Goal: Transaction & Acquisition: Purchase product/service

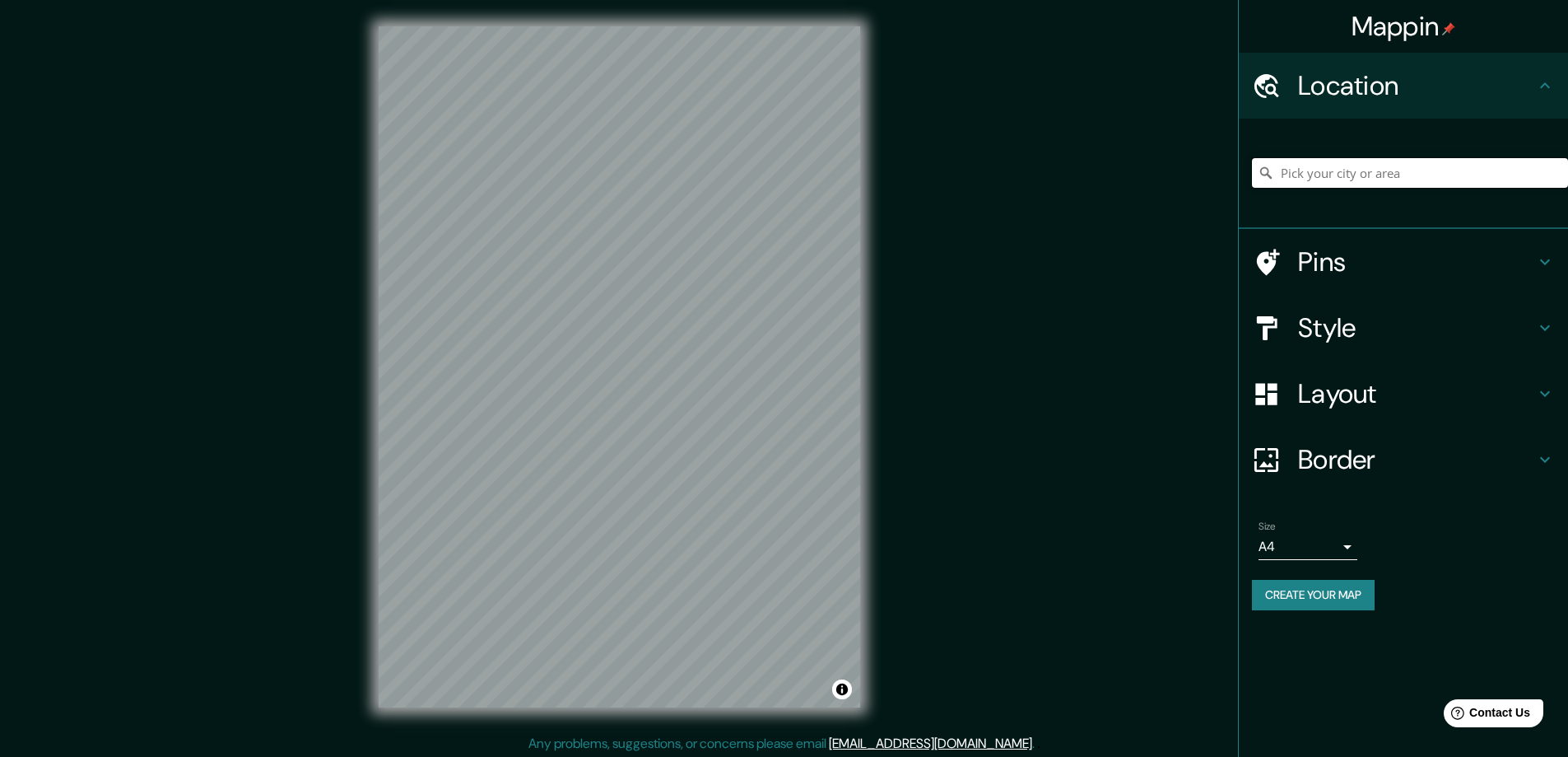
click at [1348, 173] on input "Pick your city or area" at bounding box center [1409, 172] width 316 height 30
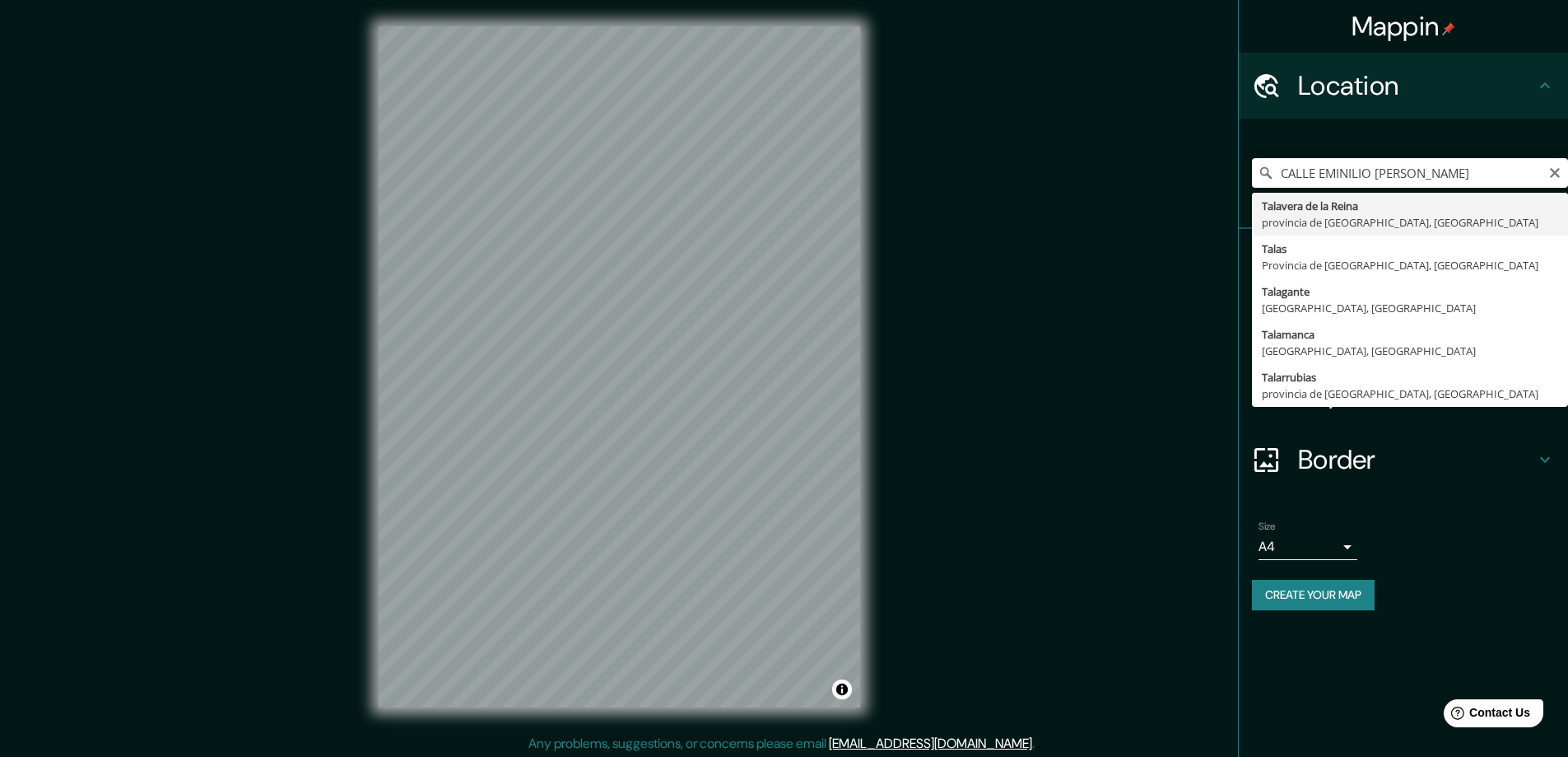
type input "[GEOGRAPHIC_DATA], provincia de [GEOGRAPHIC_DATA], [GEOGRAPHIC_DATA]"
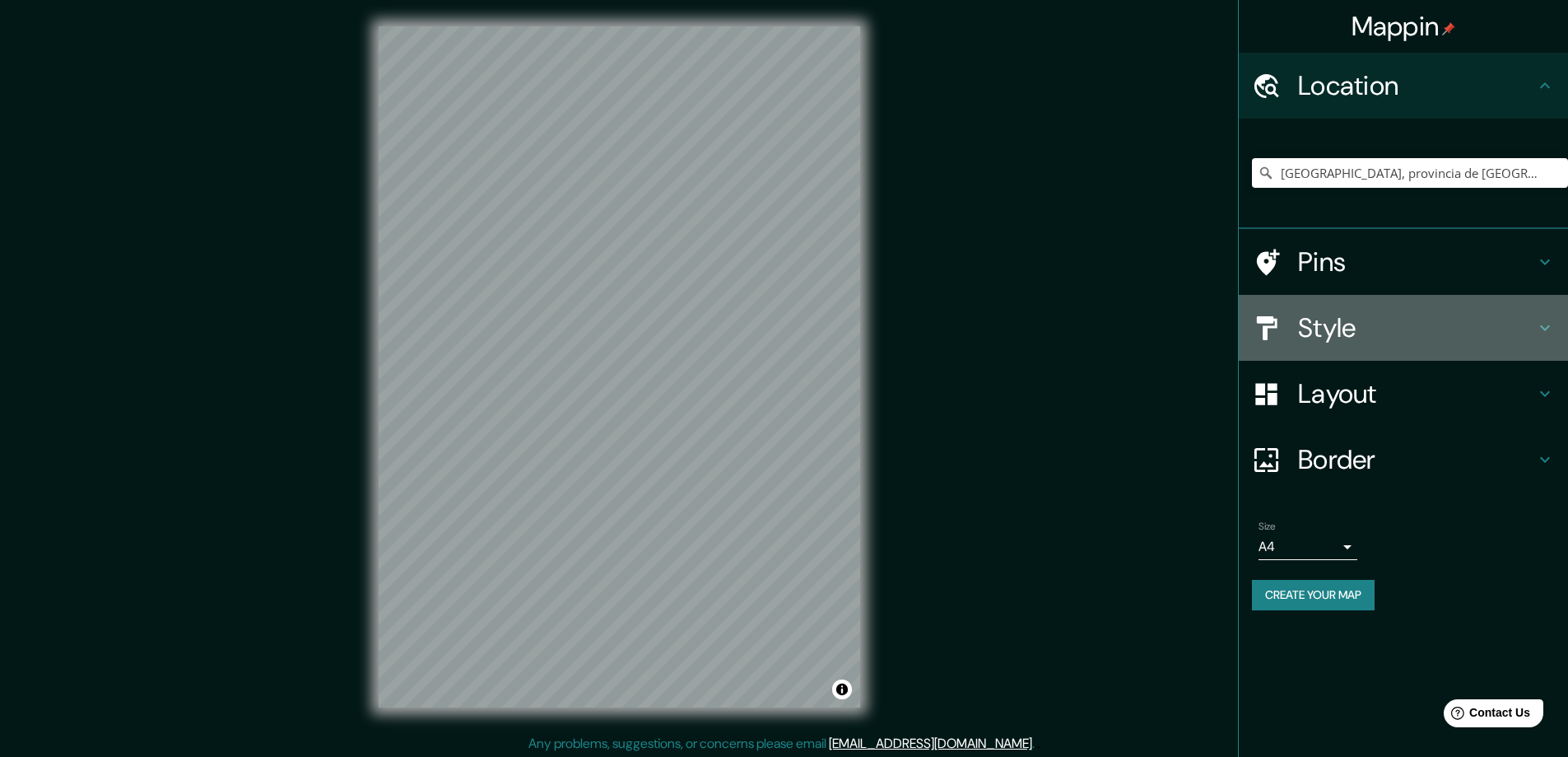
click at [1475, 323] on h4 "Style" at bounding box center [1416, 327] width 237 height 33
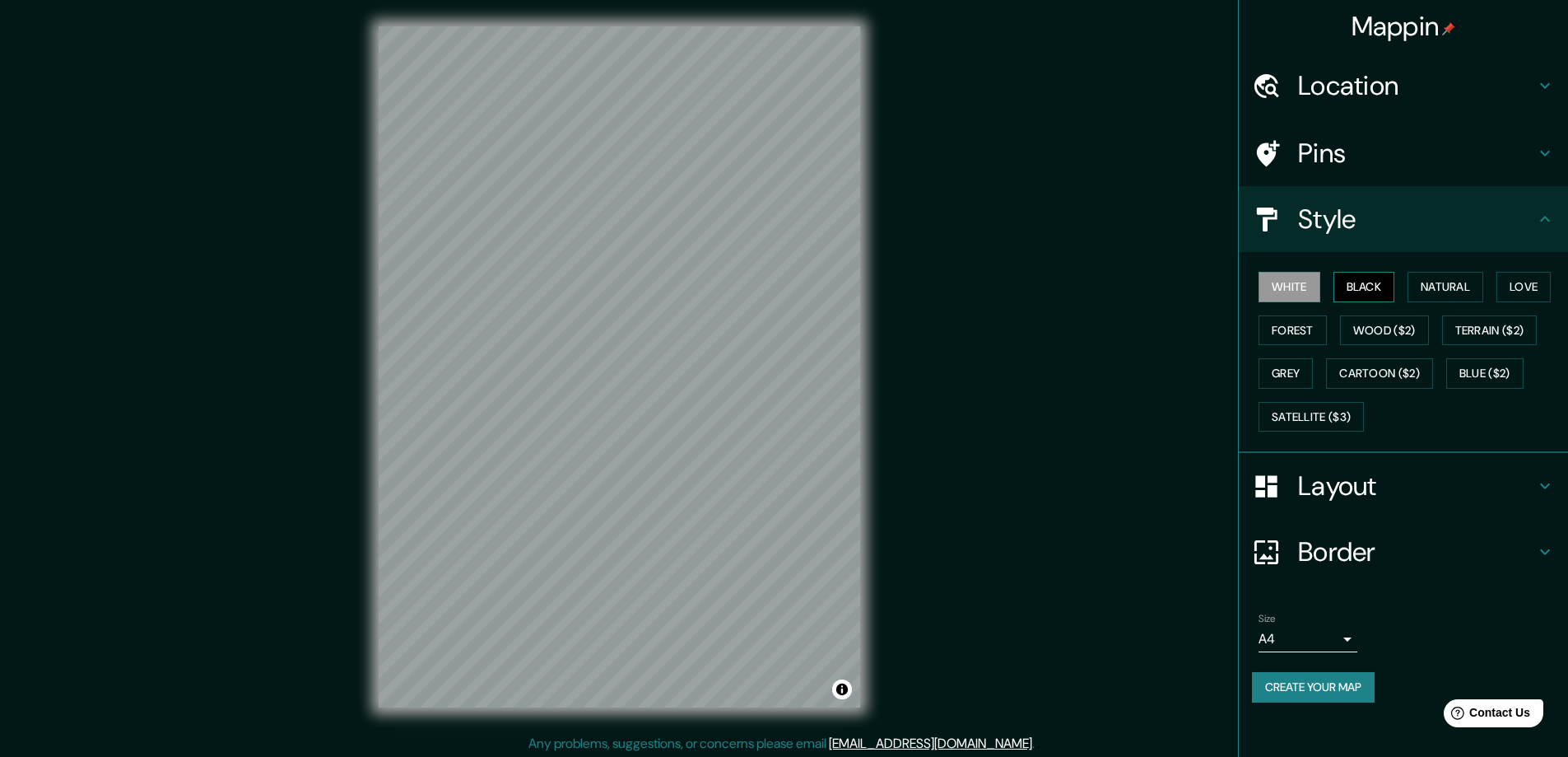
click at [1356, 292] on button "Black" at bounding box center [1363, 287] width 62 height 30
click at [1463, 280] on button "Natural" at bounding box center [1445, 287] width 76 height 30
click at [1289, 337] on button "Forest" at bounding box center [1292, 330] width 68 height 30
click at [1280, 365] on button "Grey" at bounding box center [1285, 373] width 54 height 30
click at [1398, 364] on button "Cartoon ($2)" at bounding box center [1379, 373] width 107 height 30
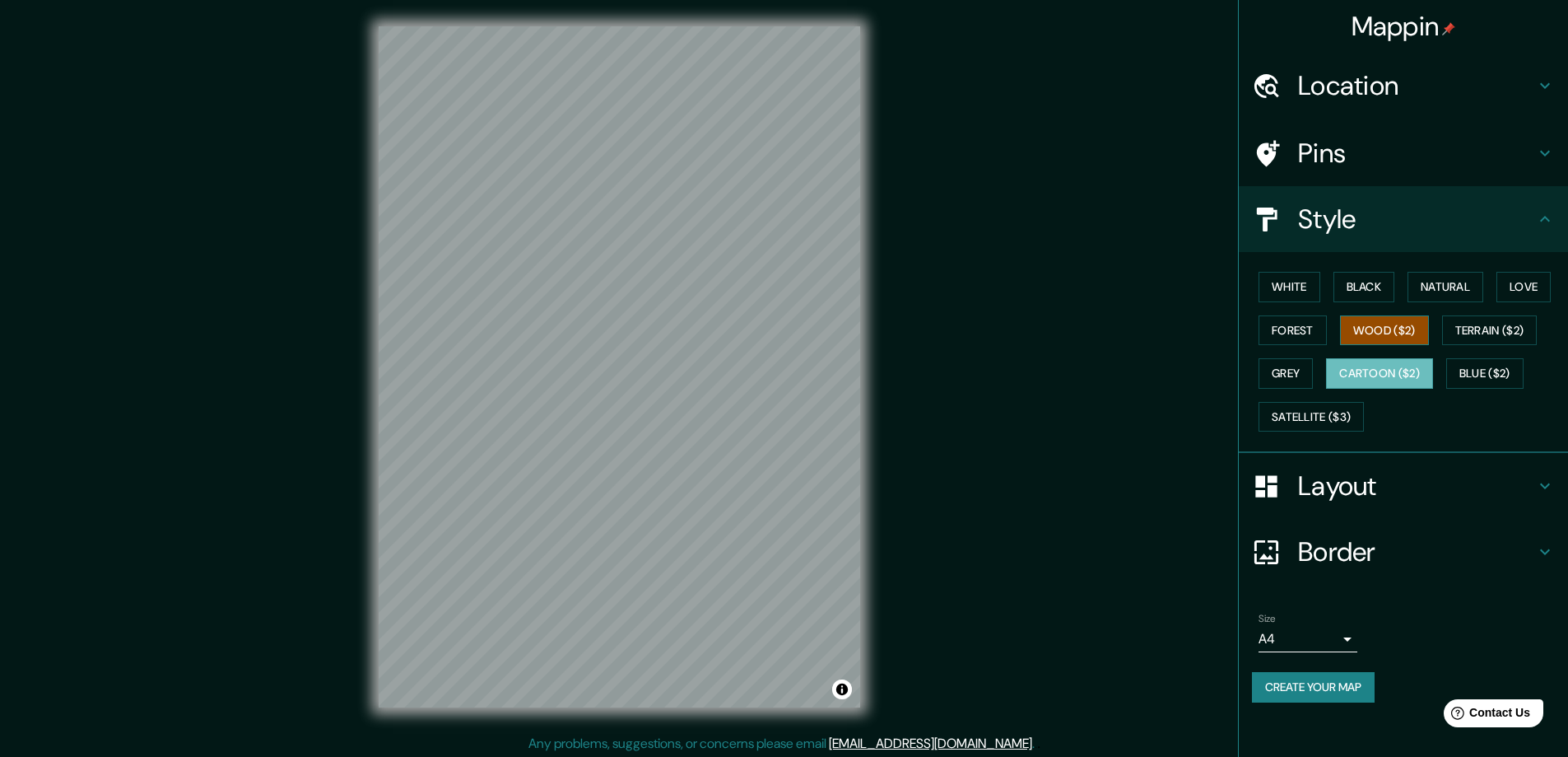
click at [1397, 336] on button "Wood ($2)" at bounding box center [1385, 330] width 88 height 30
click at [1304, 336] on button "Forest" at bounding box center [1292, 330] width 68 height 30
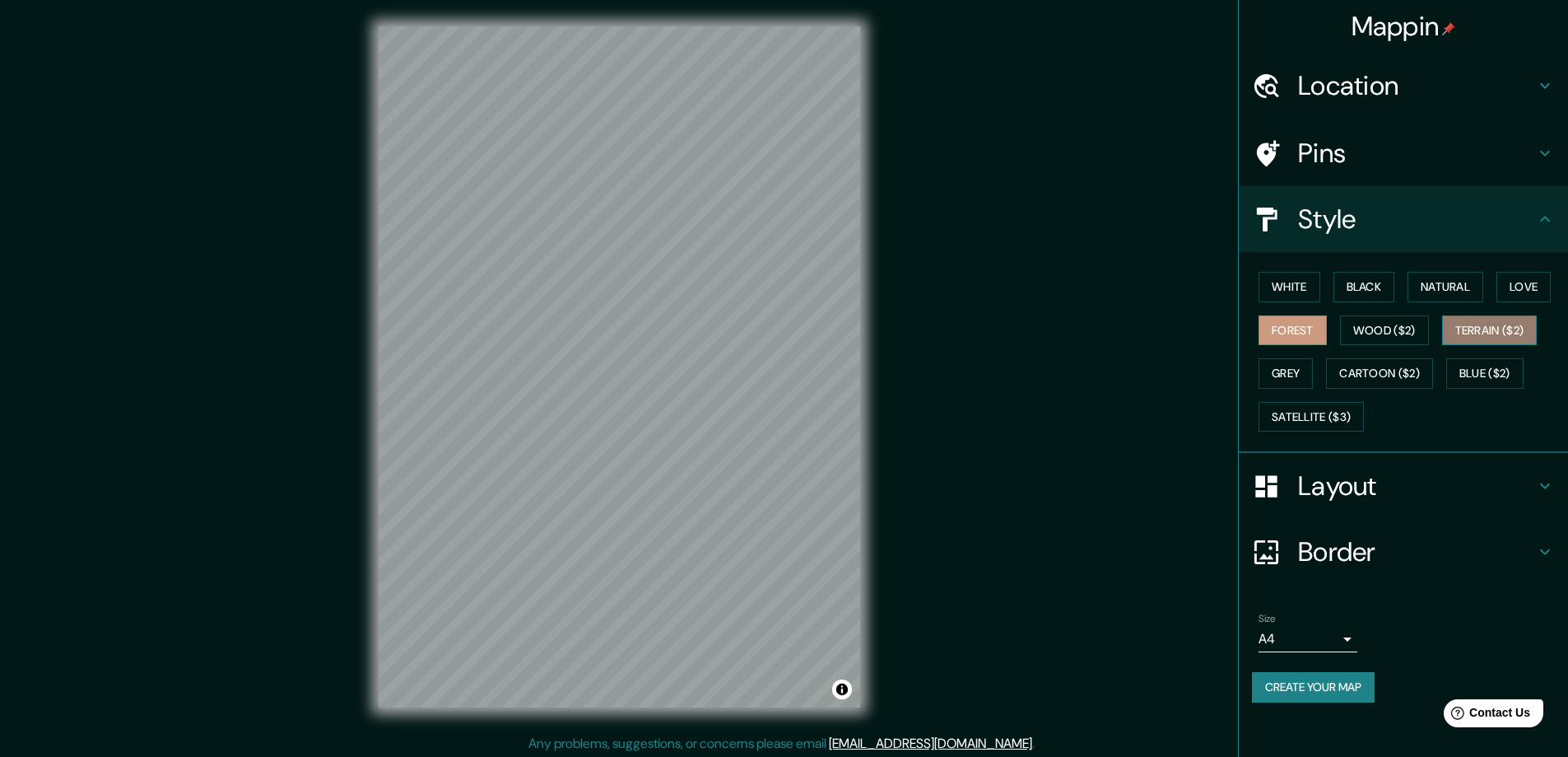
click at [1479, 335] on button "Terrain ($2)" at bounding box center [1490, 330] width 96 height 30
click at [1477, 367] on button "Blue ($2)" at bounding box center [1485, 373] width 77 height 30
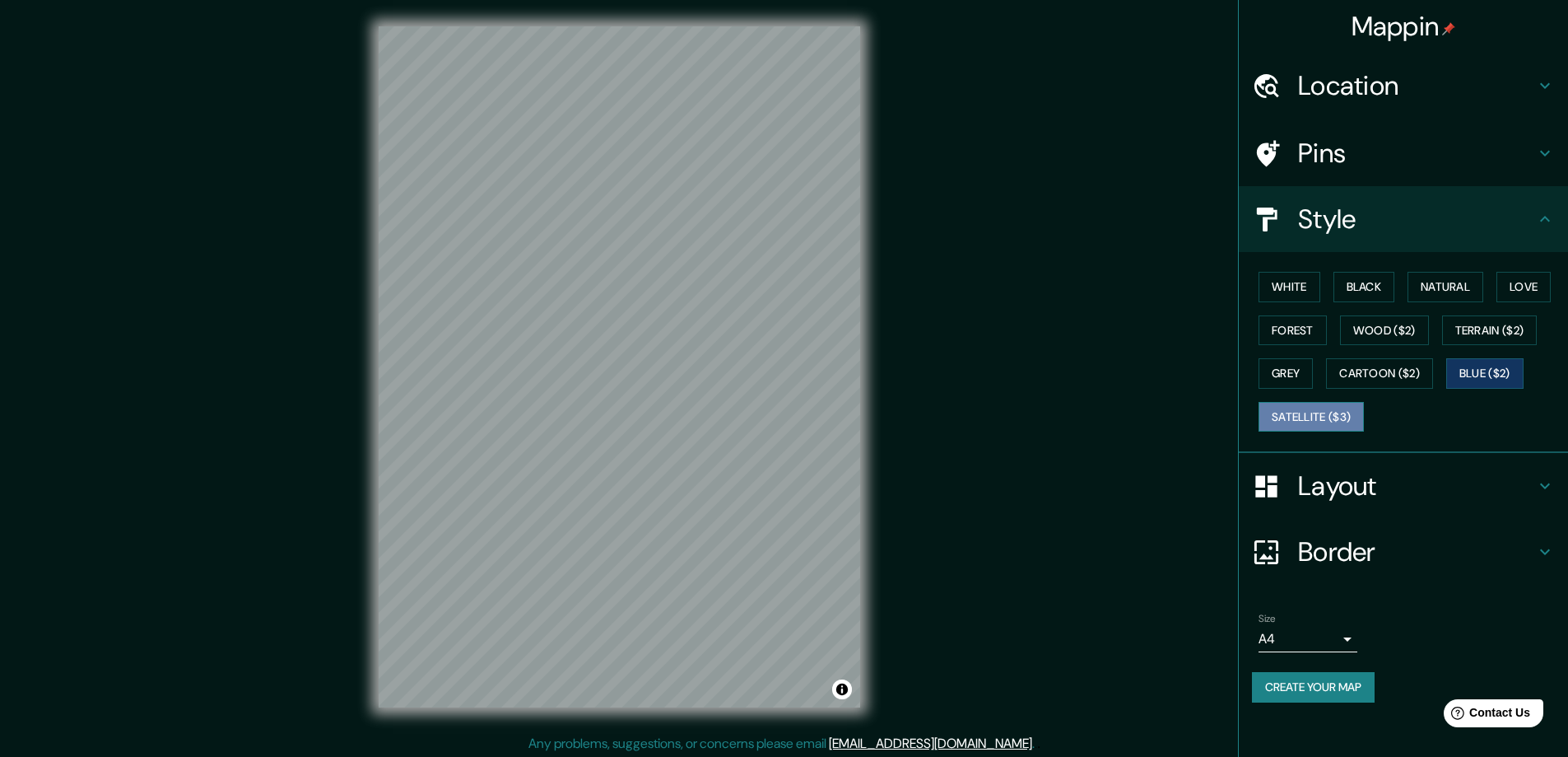
click at [1338, 408] on button "Satellite ($3)" at bounding box center [1311, 417] width 105 height 30
click at [1463, 372] on button "Blue ($2)" at bounding box center [1485, 373] width 77 height 30
click at [1473, 335] on button "Terrain ($2)" at bounding box center [1490, 330] width 96 height 30
click at [1471, 365] on button "Blue ($2)" at bounding box center [1485, 373] width 77 height 30
click at [1298, 340] on button "Forest" at bounding box center [1292, 330] width 68 height 30
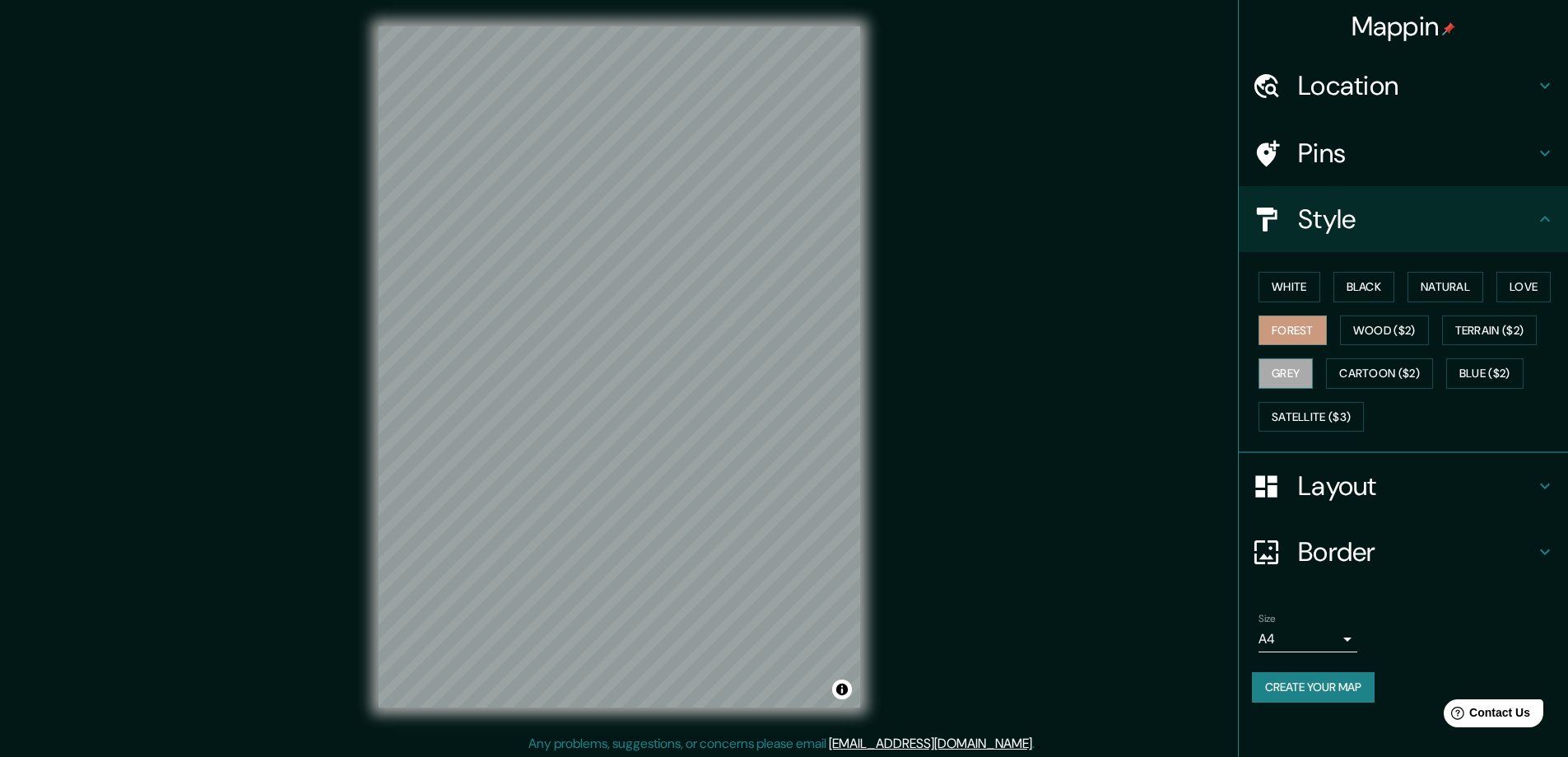
click at [1288, 382] on button "Grey" at bounding box center [1285, 373] width 54 height 30
click at [1479, 373] on button "Blue ($2)" at bounding box center [1485, 373] width 77 height 30
click at [1476, 537] on h4 "Border" at bounding box center [1416, 551] width 237 height 33
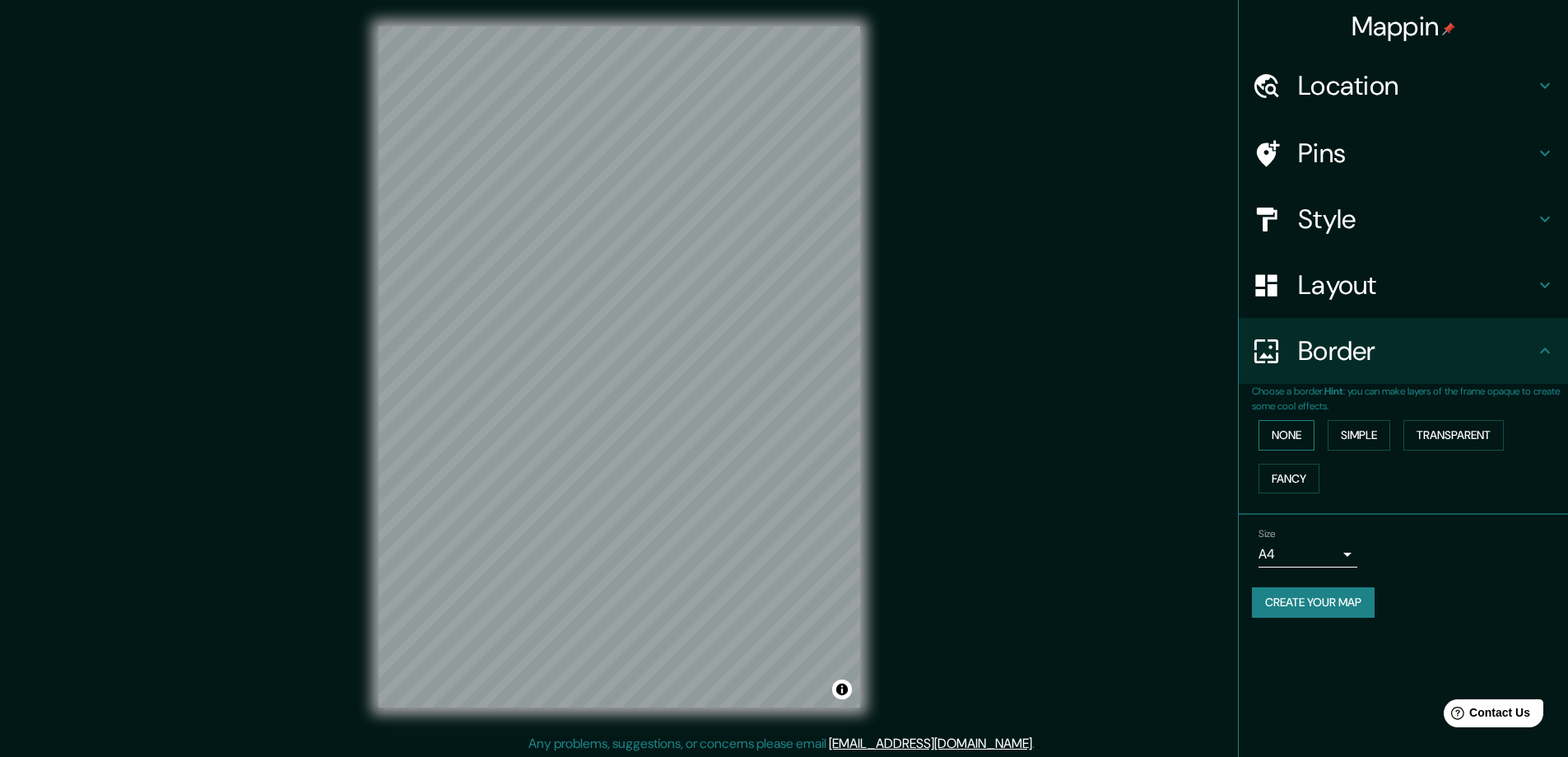
click at [1288, 440] on button "None" at bounding box center [1286, 434] width 56 height 30
click at [1340, 432] on button "Simple" at bounding box center [1359, 434] width 63 height 30
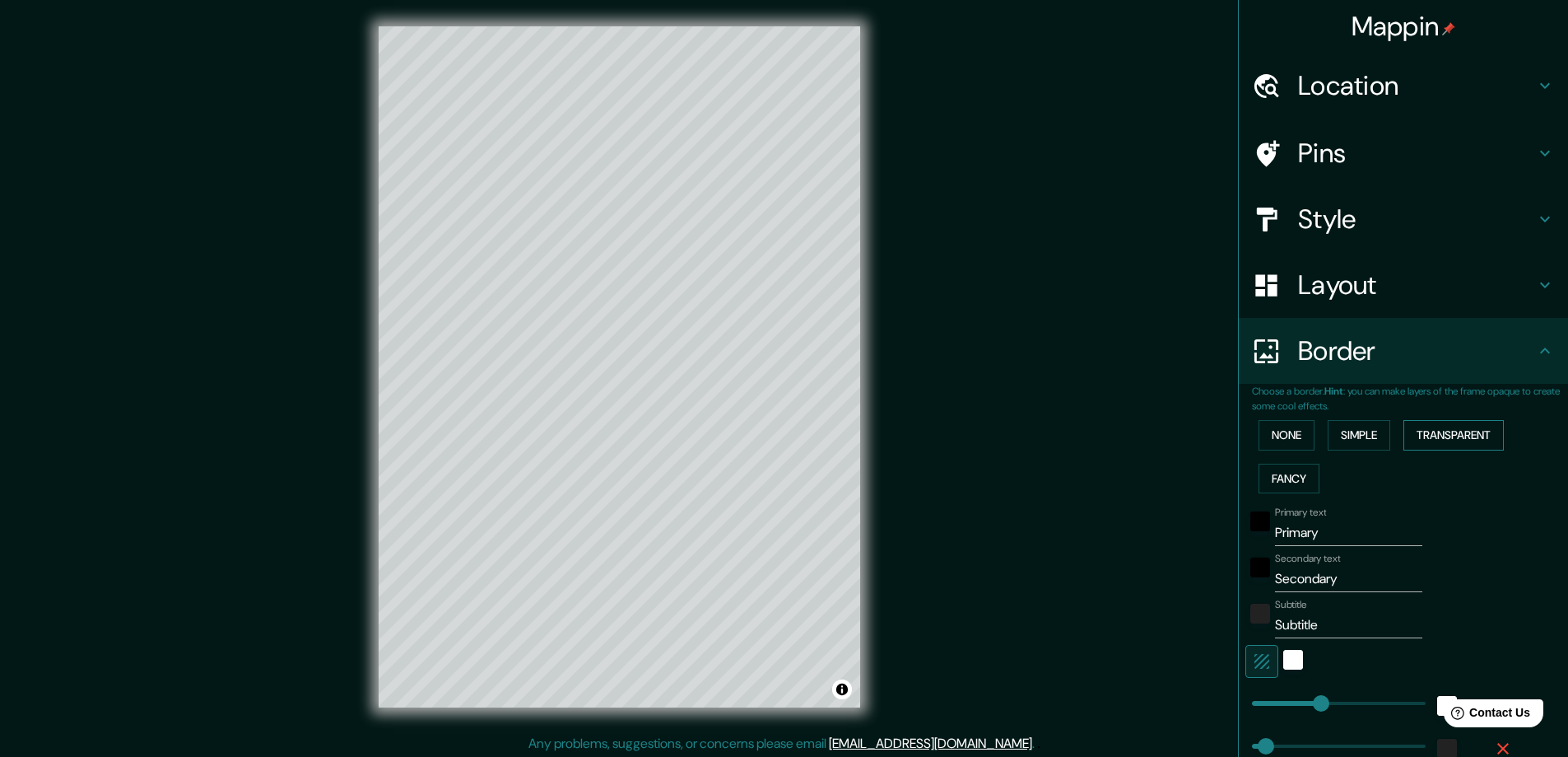
click at [1420, 429] on button "Transparent" at bounding box center [1453, 434] width 100 height 30
click at [1286, 471] on button "Fancy" at bounding box center [1289, 479] width 61 height 30
click at [1283, 434] on button "None" at bounding box center [1286, 434] width 56 height 30
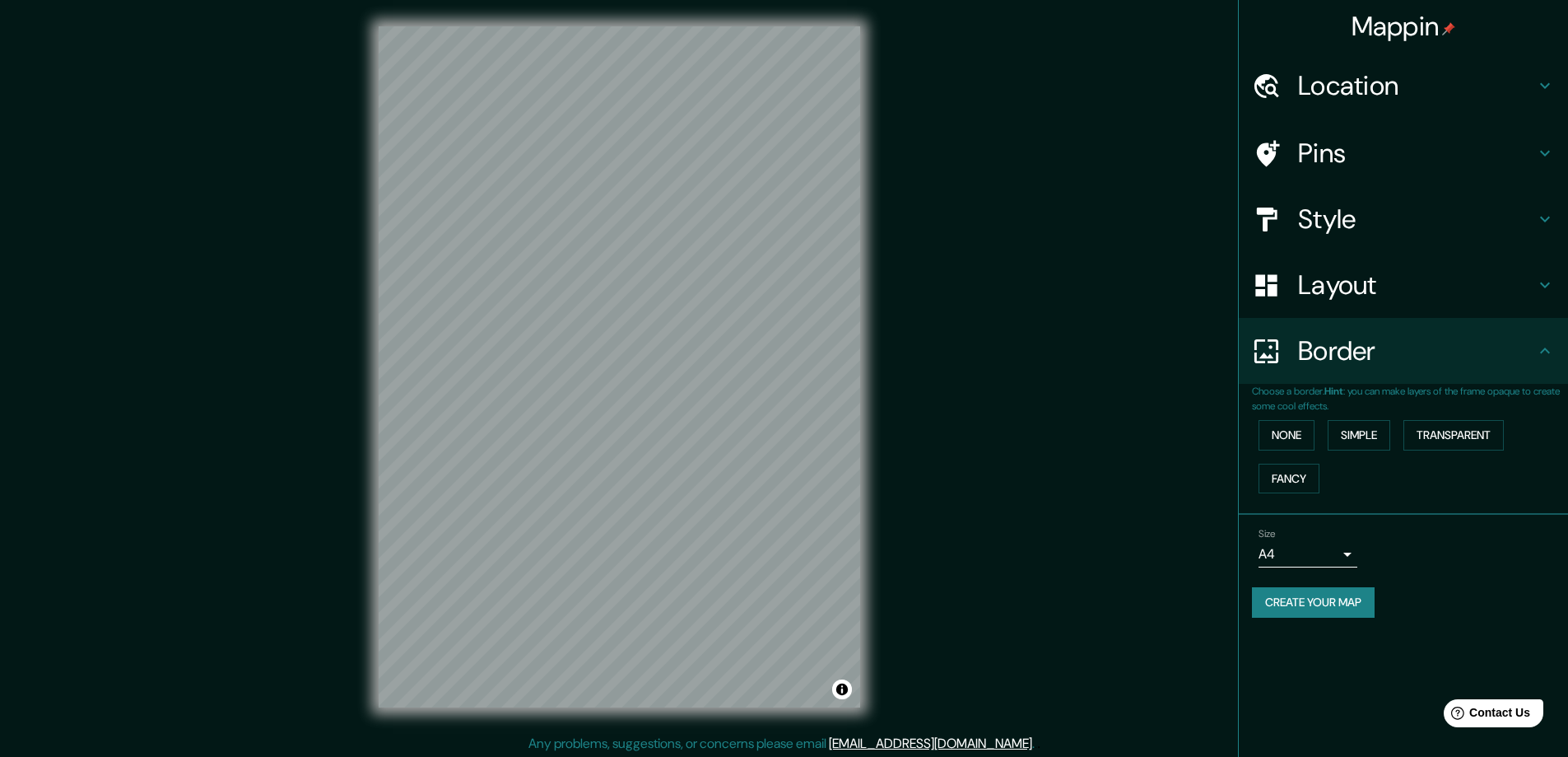
click at [1320, 556] on body "Mappin Location [GEOGRAPHIC_DATA], [GEOGRAPHIC_DATA], [GEOGRAPHIC_DATA] Pins St…" at bounding box center [784, 378] width 1568 height 757
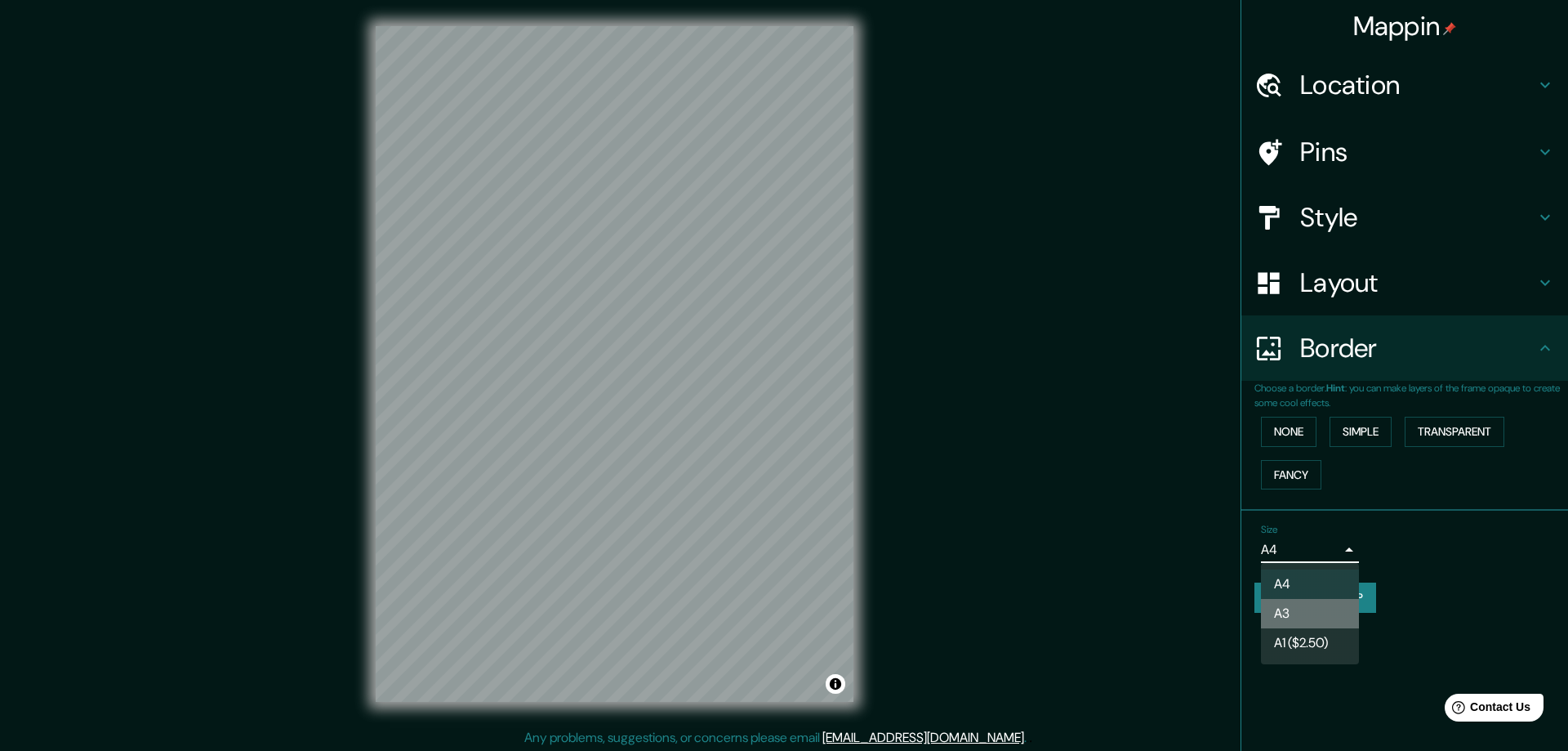
click at [1298, 601] on li "A3" at bounding box center [1310, 613] width 98 height 29
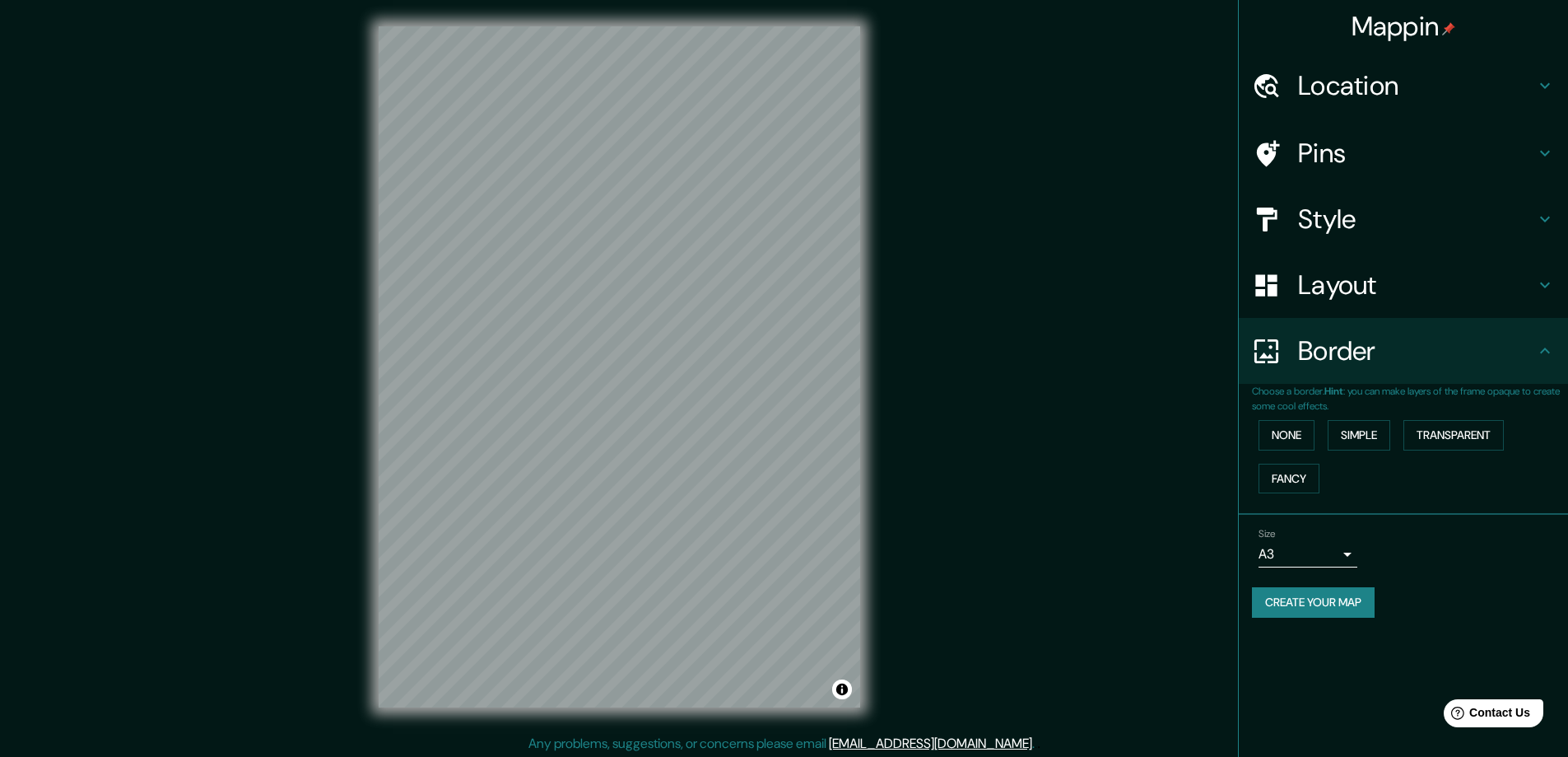
click at [1340, 290] on h4 "Layout" at bounding box center [1416, 285] width 237 height 33
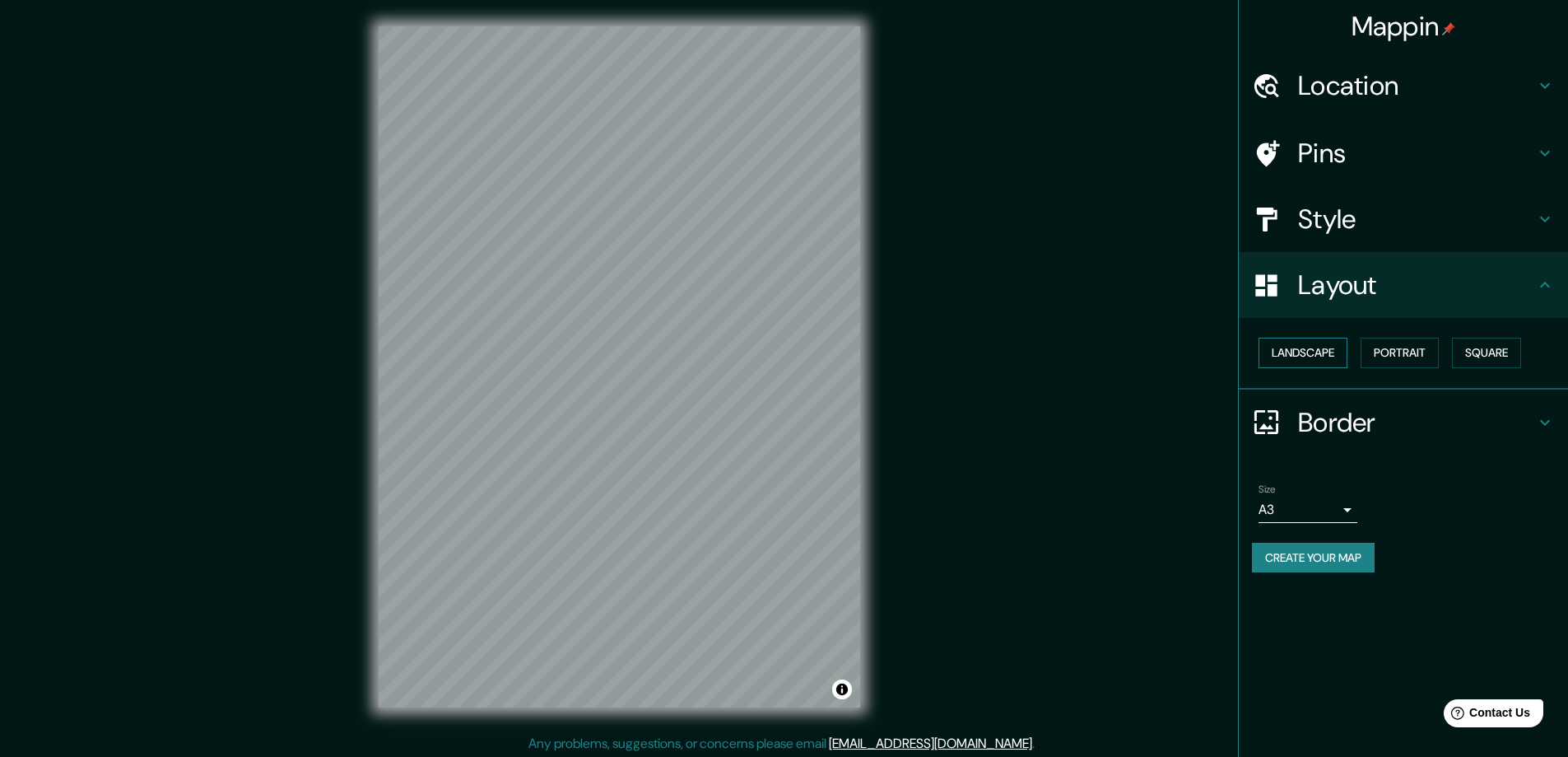
click at [1318, 350] on button "Landscape" at bounding box center [1303, 352] width 88 height 30
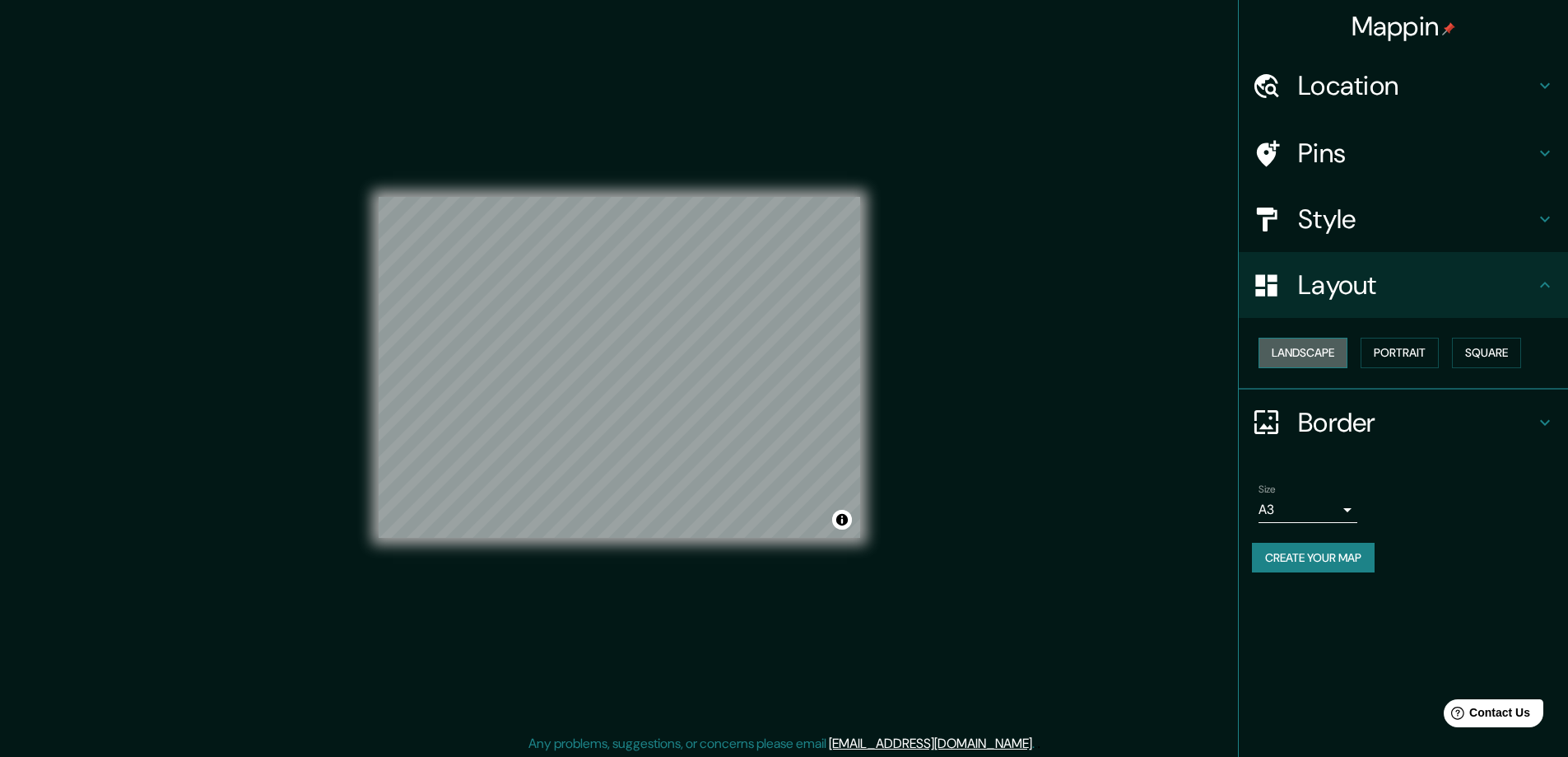
click at [1318, 350] on button "Landscape" at bounding box center [1303, 352] width 88 height 30
click at [1414, 342] on button "Portrait" at bounding box center [1399, 352] width 78 height 30
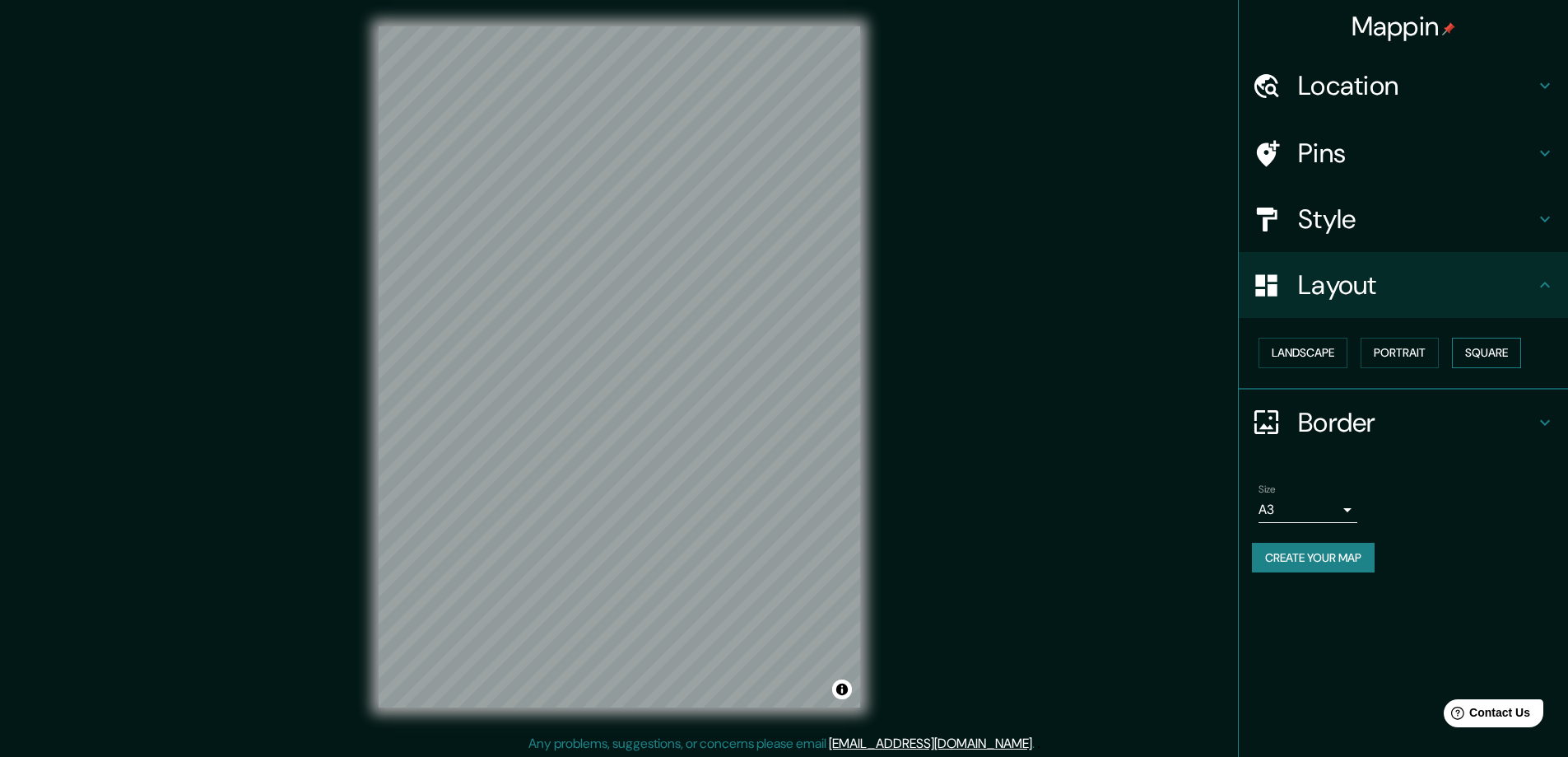
click at [1488, 342] on button "Square" at bounding box center [1486, 352] width 69 height 30
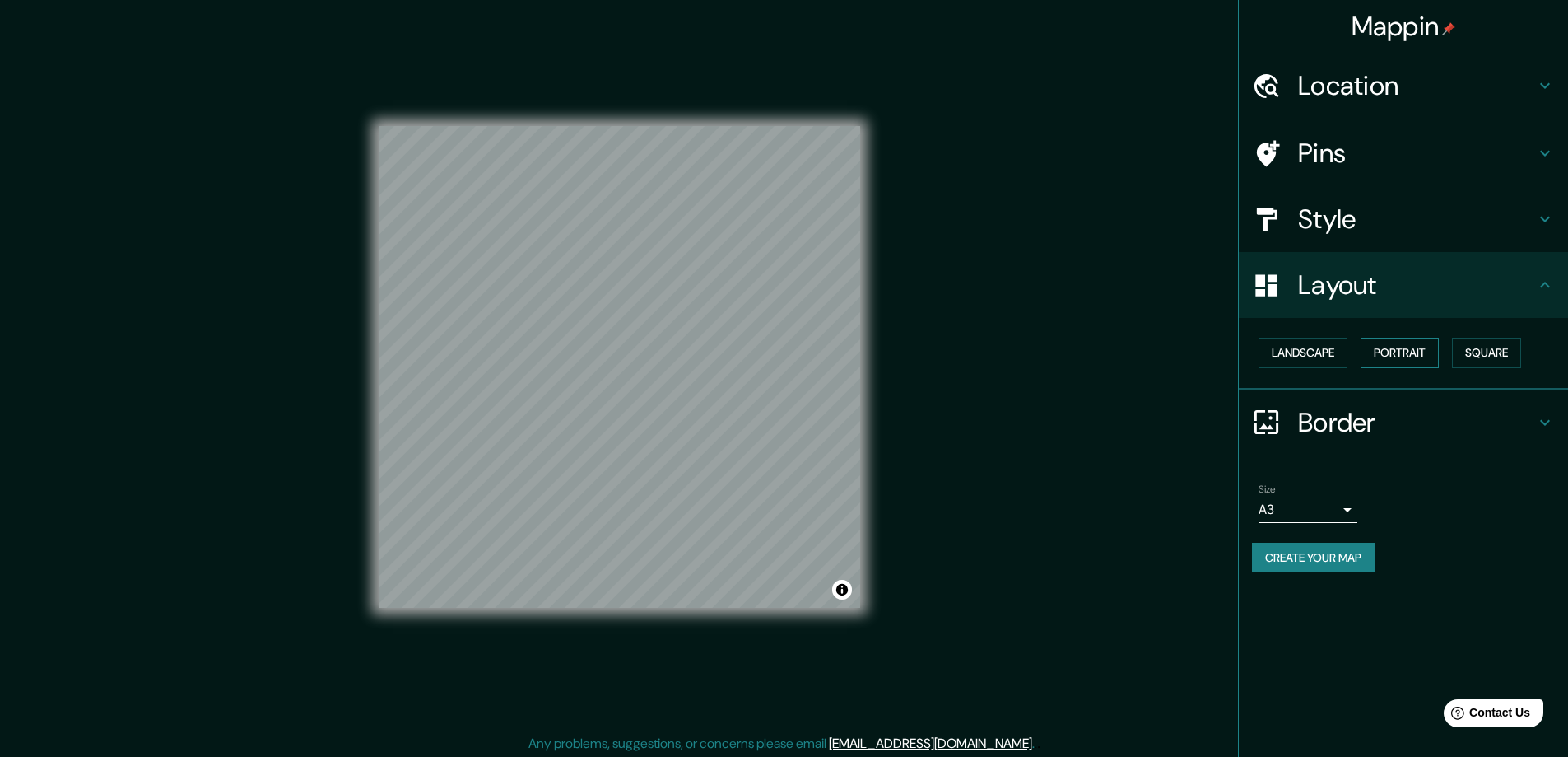
click at [1399, 349] on button "Portrait" at bounding box center [1399, 352] width 78 height 30
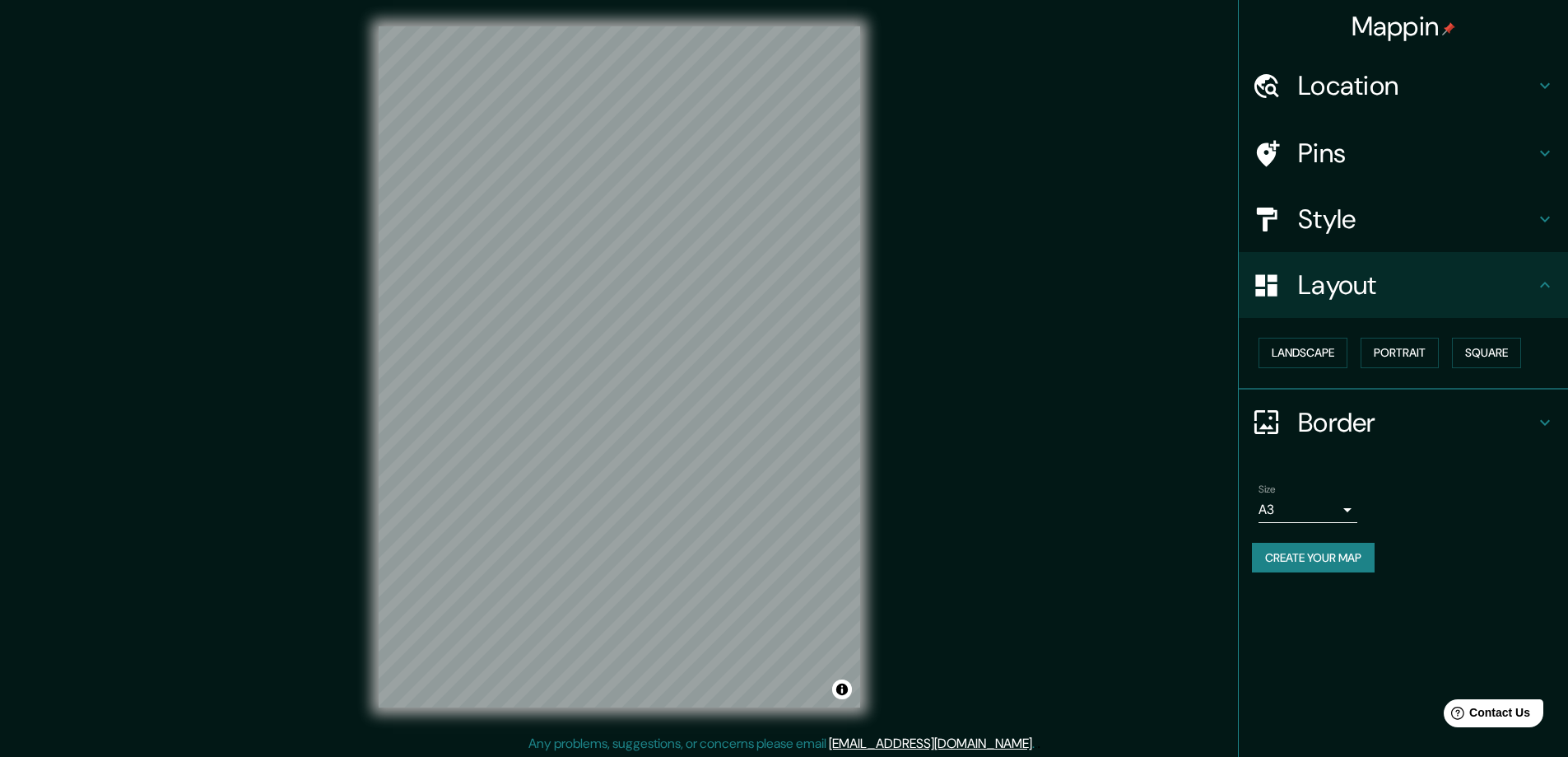
click at [1366, 149] on h4 "Pins" at bounding box center [1416, 153] width 237 height 33
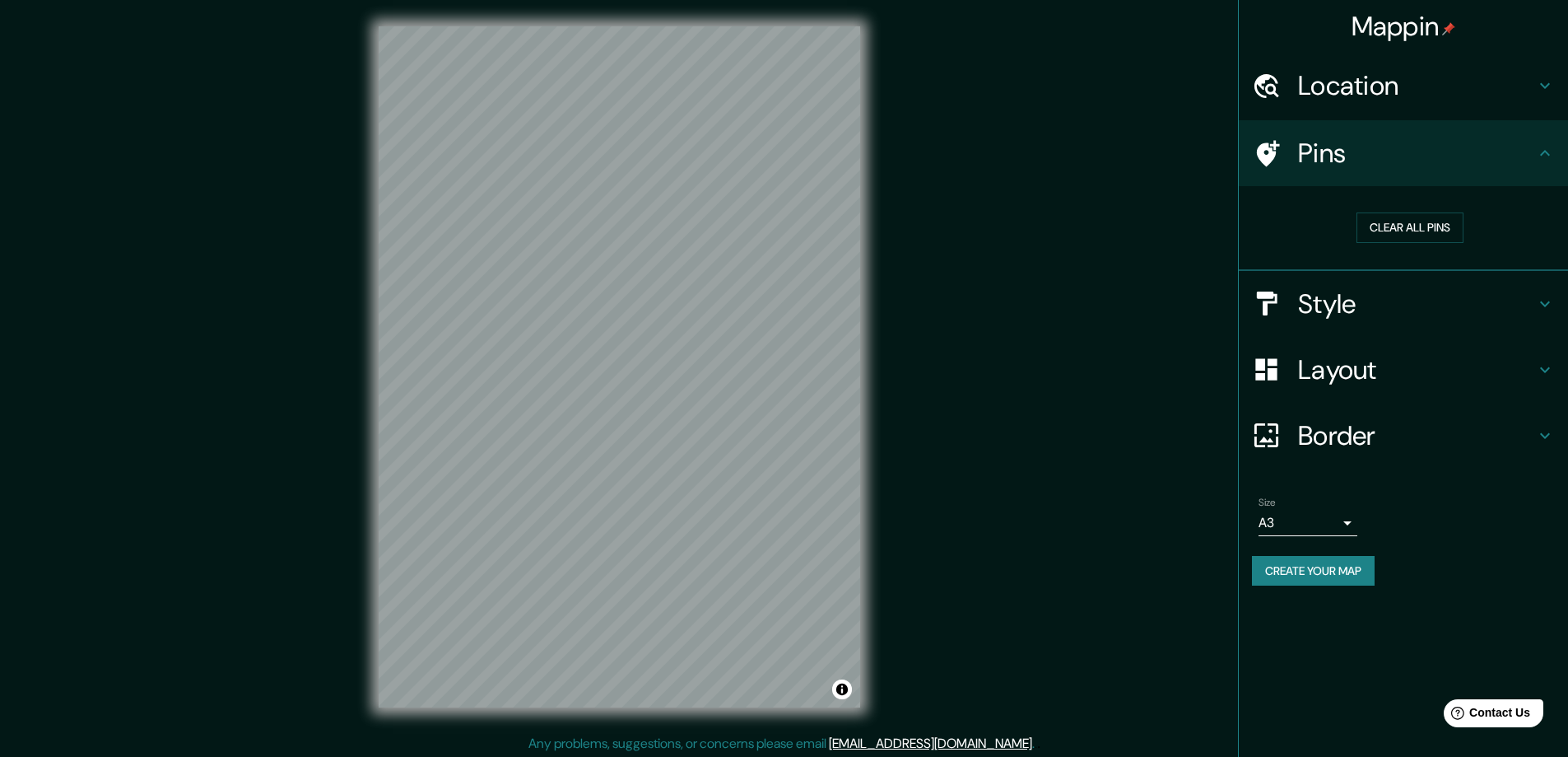
click at [1378, 90] on h4 "Location" at bounding box center [1416, 86] width 237 height 33
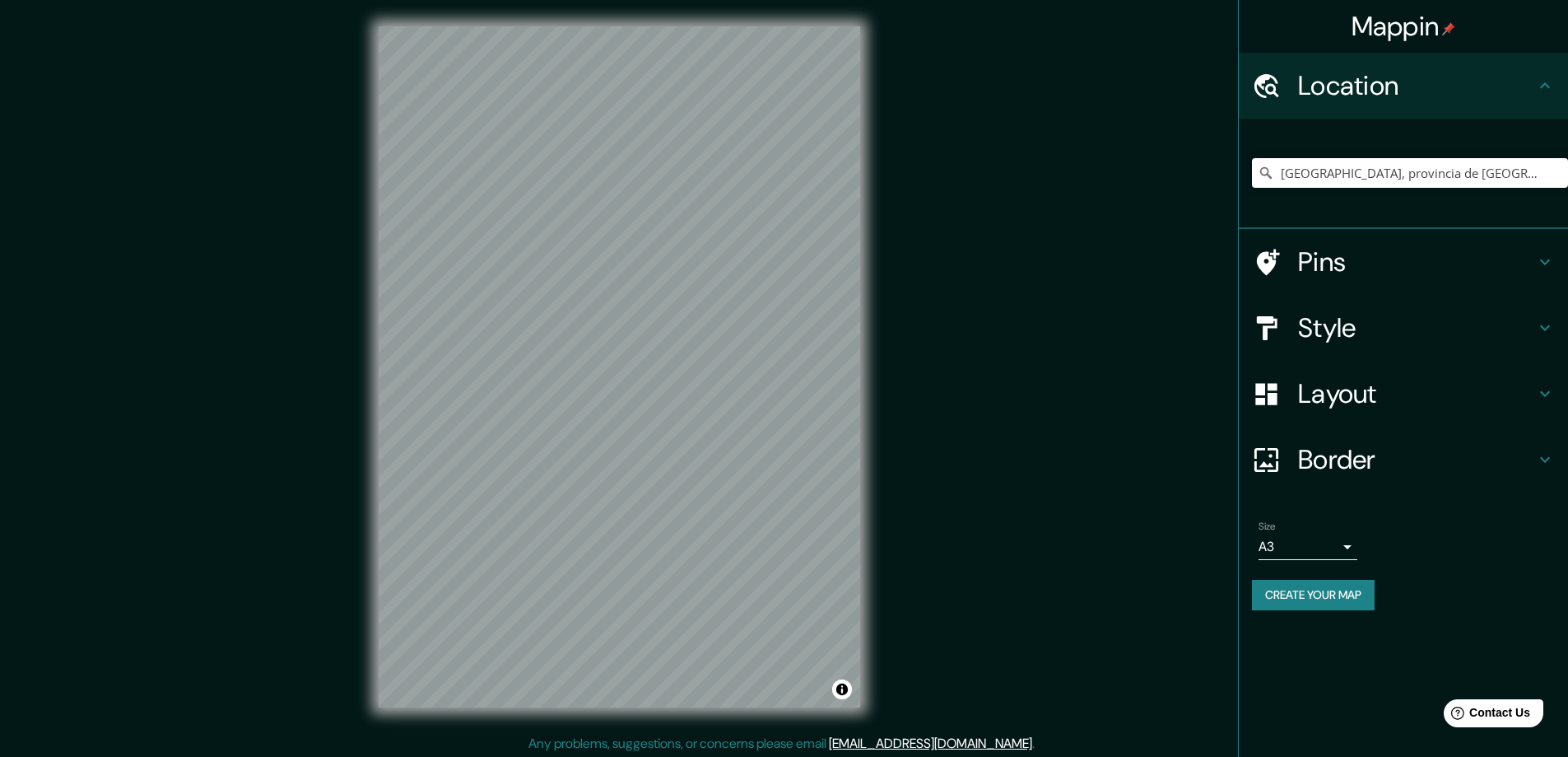
click at [1354, 434] on div "Border" at bounding box center [1403, 458] width 329 height 65
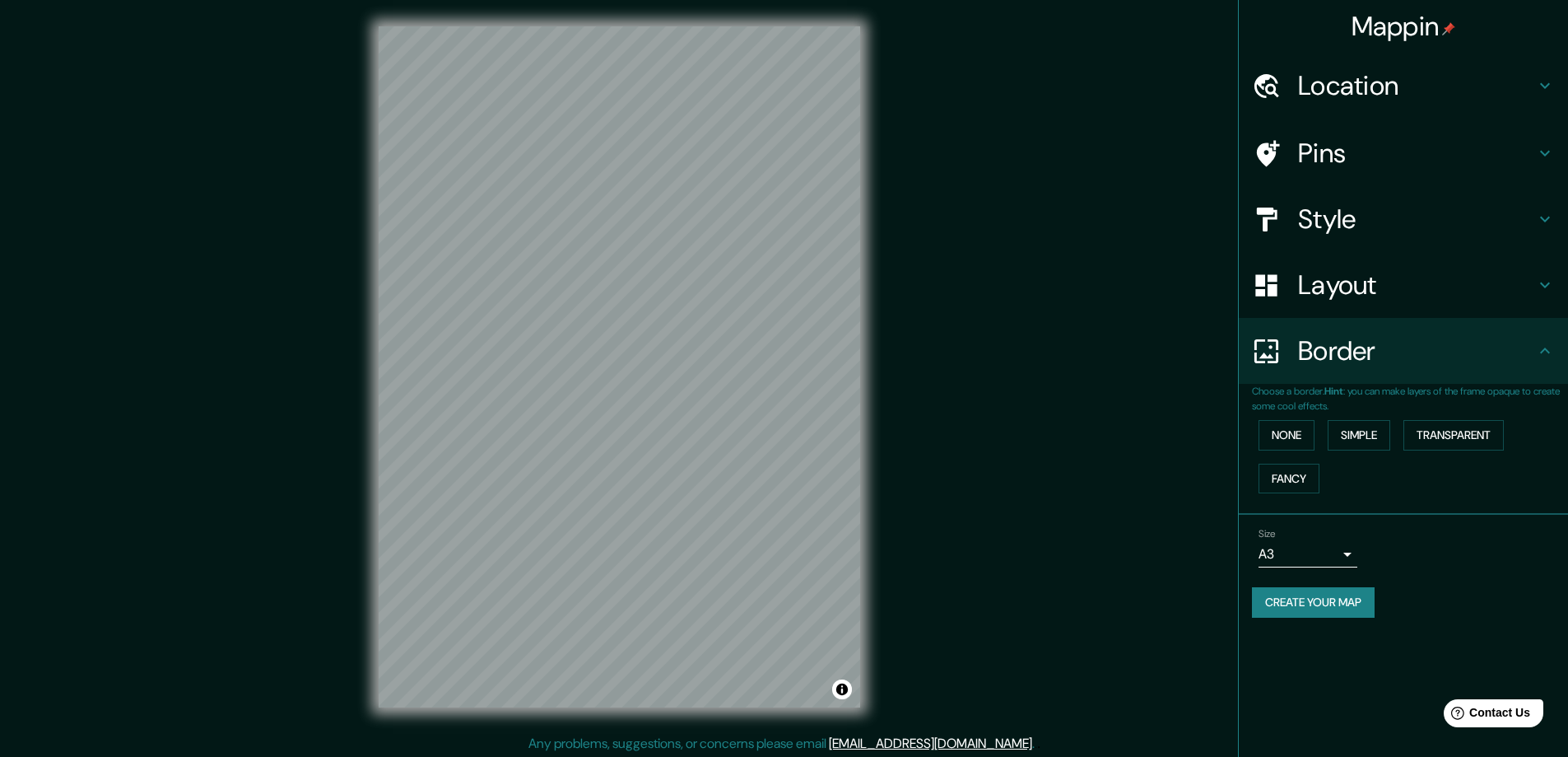
click at [1340, 203] on h4 "Style" at bounding box center [1416, 219] width 237 height 33
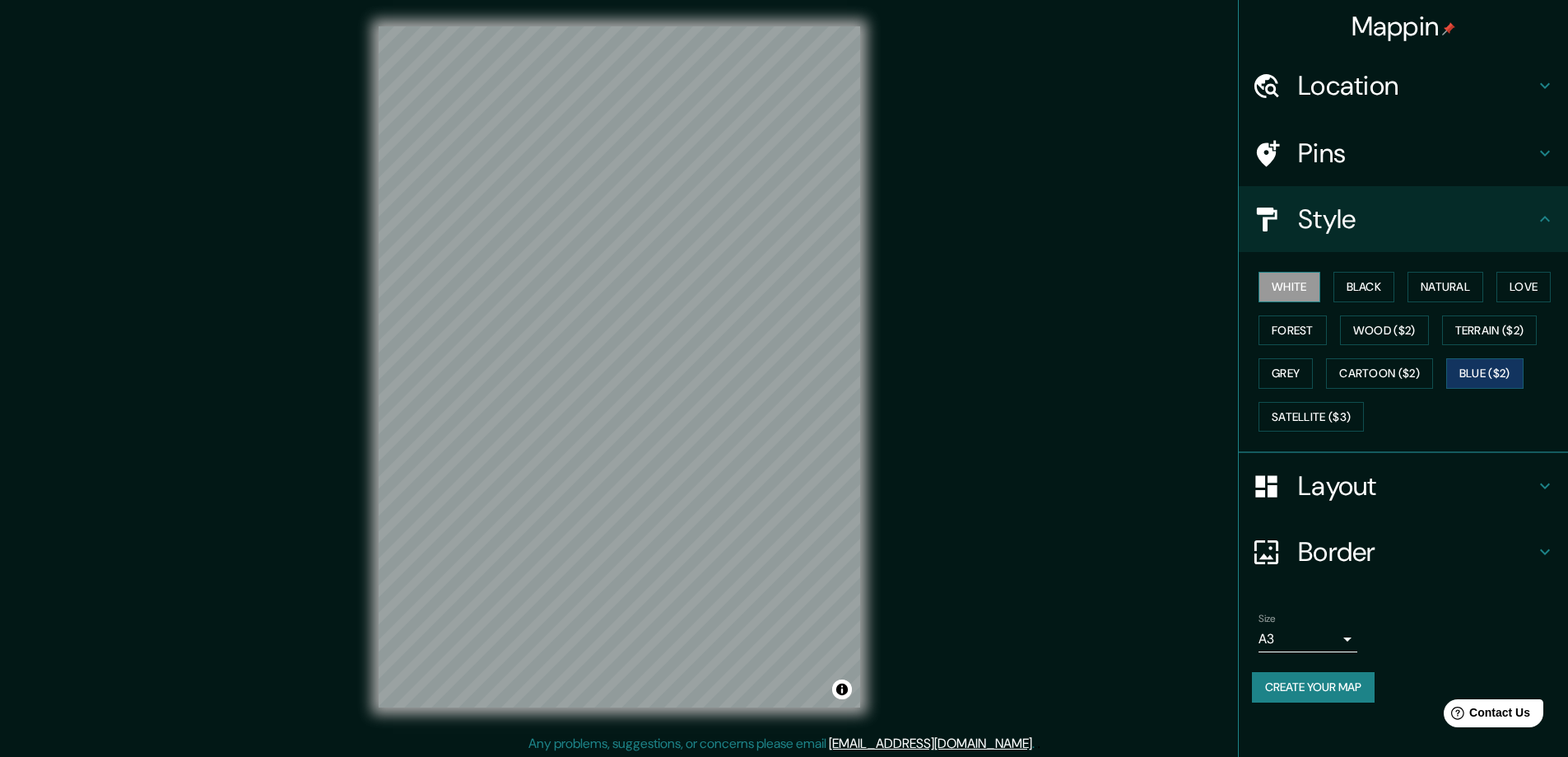
click at [1303, 290] on button "White" at bounding box center [1289, 287] width 62 height 30
click at [1386, 280] on button "Black" at bounding box center [1363, 287] width 62 height 30
click at [1444, 278] on button "Natural" at bounding box center [1445, 287] width 76 height 30
click at [1520, 278] on button "Love" at bounding box center [1523, 287] width 54 height 30
click at [1497, 331] on button "Terrain ($2)" at bounding box center [1490, 330] width 96 height 30
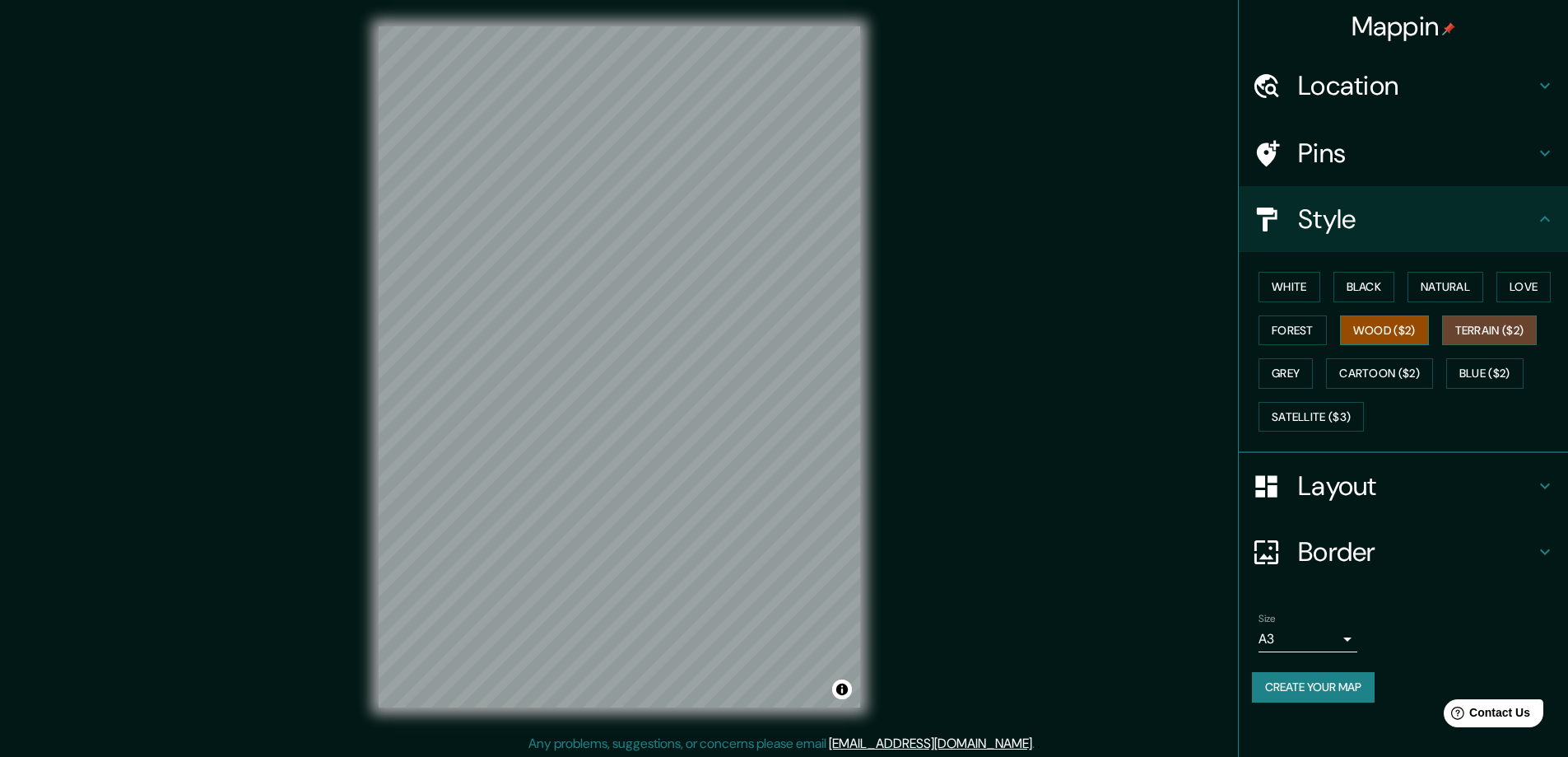
click at [1412, 337] on button "Wood ($2)" at bounding box center [1385, 330] width 88 height 30
click at [1272, 337] on button "Forest" at bounding box center [1292, 330] width 68 height 30
click at [1277, 377] on button "Grey" at bounding box center [1285, 373] width 54 height 30
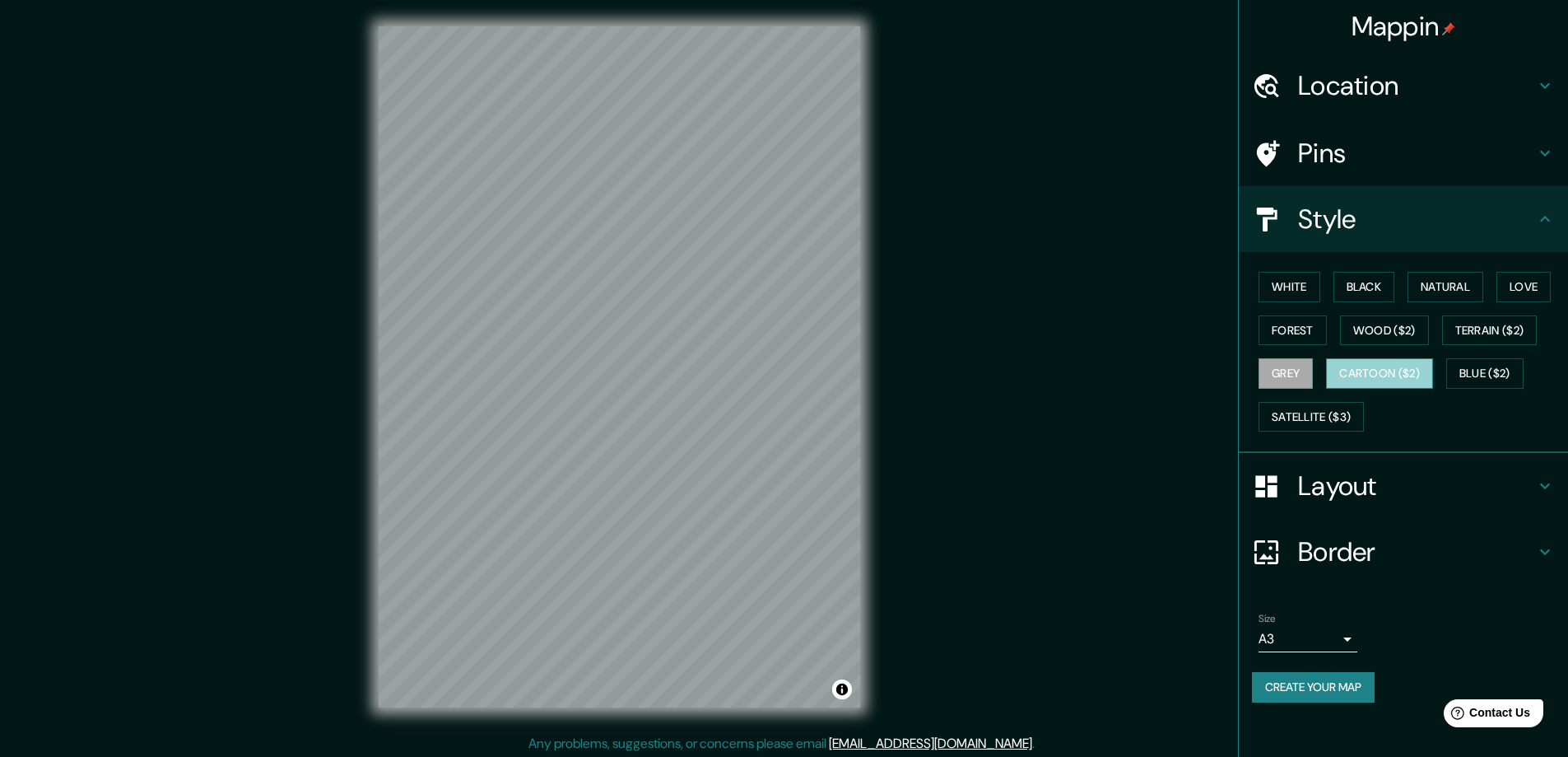
click at [1351, 373] on button "Cartoon ($2)" at bounding box center [1379, 373] width 107 height 30
click at [1478, 370] on button "Blue ($2)" at bounding box center [1485, 373] width 77 height 30
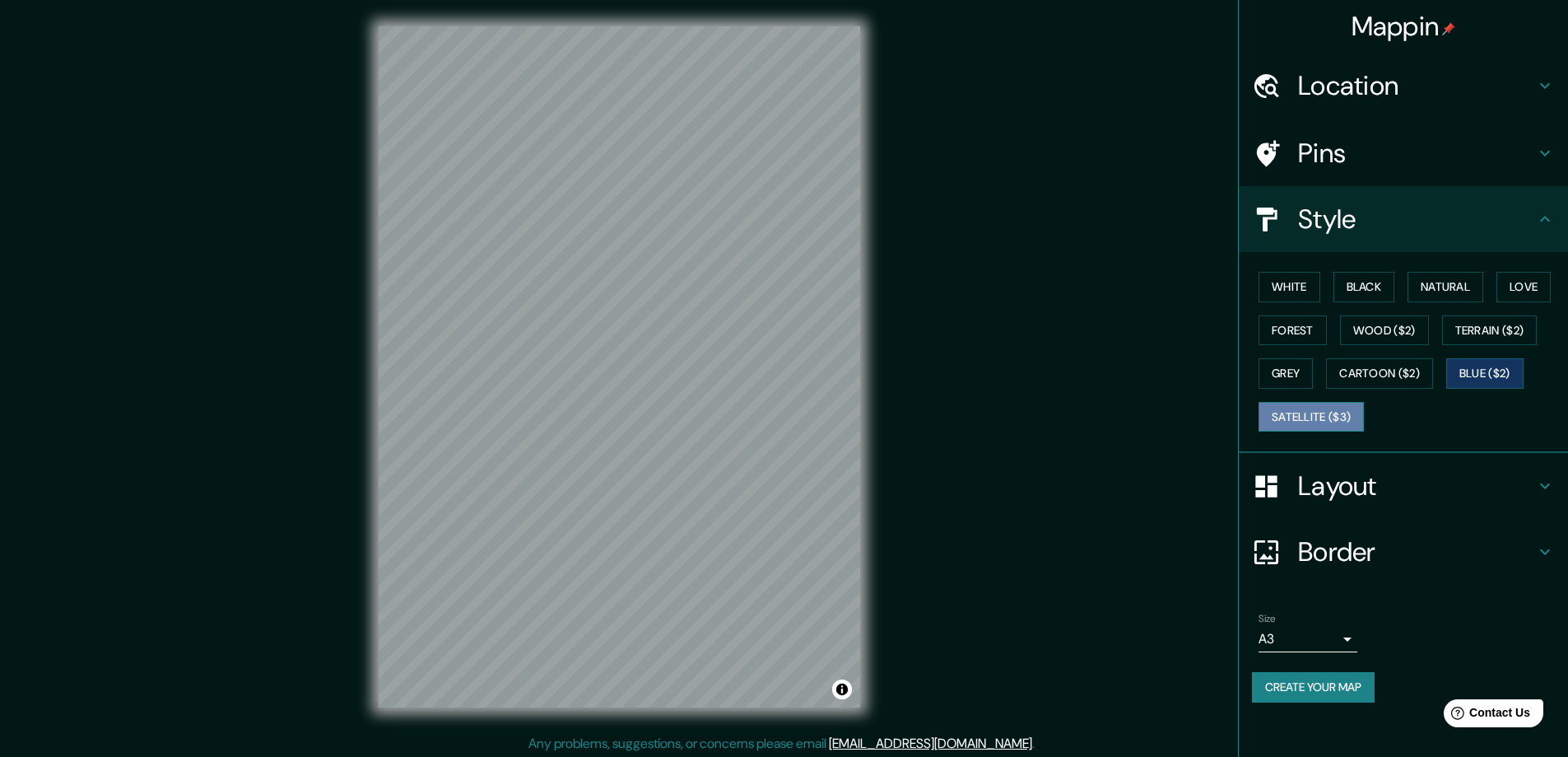
click at [1328, 411] on button "Satellite ($3)" at bounding box center [1311, 417] width 105 height 30
click at [1324, 392] on div "White Black Natural Love Forest Wood ($2) Terrain ($2) Grey Cartoon ($2) Blue (…" at bounding box center [1409, 350] width 316 height 172
click at [1254, 368] on div "White Black Natural Love Forest Wood ($2) Terrain ($2) Grey Cartoon ($2) Blue (…" at bounding box center [1409, 350] width 316 height 172
click at [1303, 365] on button "Grey" at bounding box center [1285, 373] width 54 height 30
click at [1296, 268] on div "White Black Natural Love Forest Wood ($2) Terrain ($2) Grey Cartoon ($2) Blue (…" at bounding box center [1409, 350] width 316 height 172
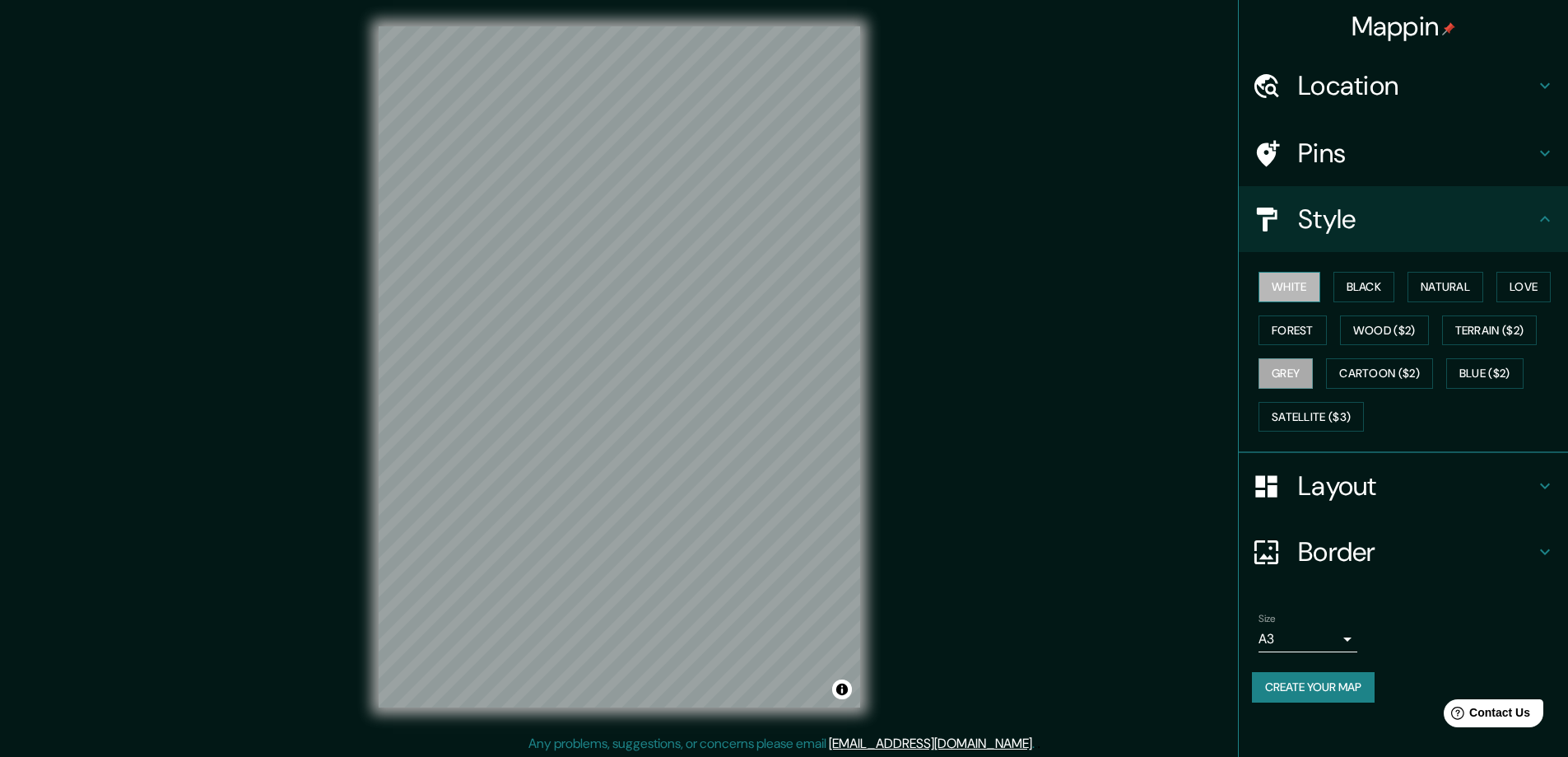
click at [1290, 280] on button "White" at bounding box center [1289, 287] width 62 height 30
click at [1350, 411] on button "Satellite ($3)" at bounding box center [1311, 417] width 105 height 30
click at [1456, 379] on button "Blue ($2)" at bounding box center [1485, 373] width 77 height 30
click at [1452, 378] on button "Blue ($2)" at bounding box center [1485, 373] width 77 height 30
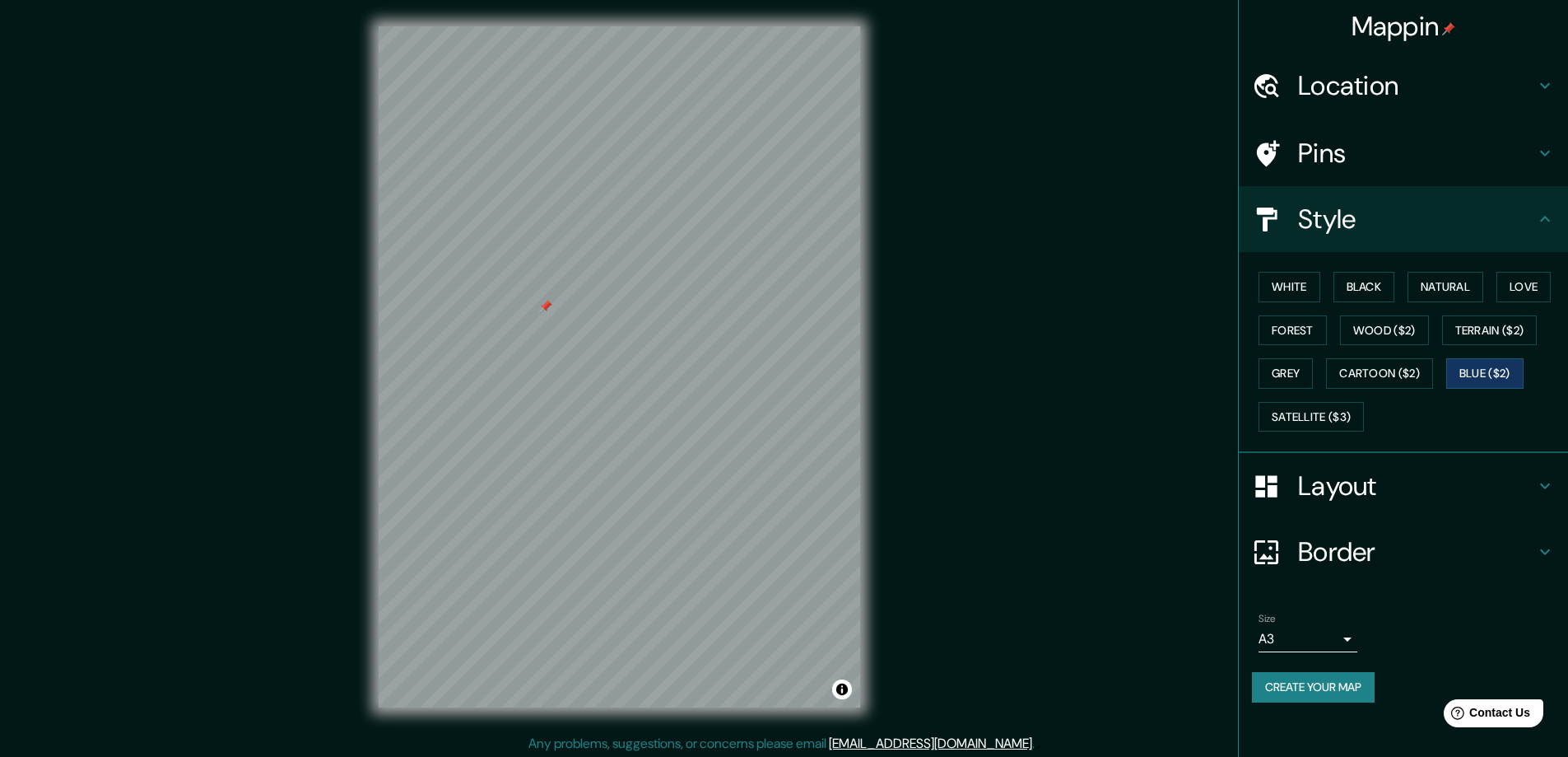
drag, startPoint x: 567, startPoint y: 336, endPoint x: 544, endPoint y: 309, distance: 35.5
click at [544, 309] on div at bounding box center [546, 306] width 13 height 13
drag, startPoint x: 552, startPoint y: 303, endPoint x: 582, endPoint y: 311, distance: 31.0
click at [582, 311] on div at bounding box center [580, 309] width 13 height 13
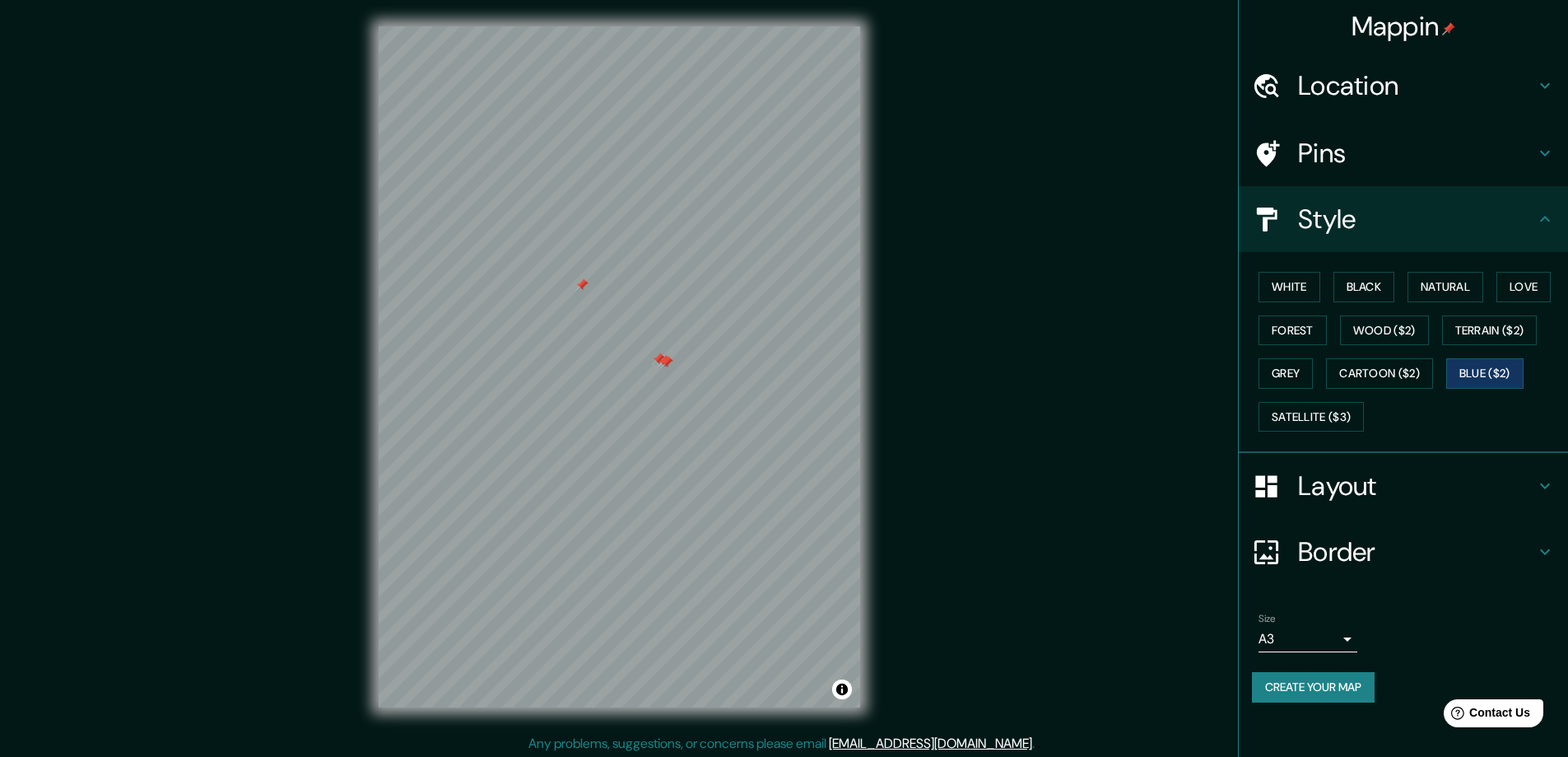
drag, startPoint x: 669, startPoint y: 373, endPoint x: 672, endPoint y: 359, distance: 14.3
click at [672, 359] on div at bounding box center [666, 362] width 13 height 13
click at [664, 362] on div at bounding box center [658, 359] width 13 height 13
click at [664, 362] on div at bounding box center [666, 362] width 13 height 13
click at [664, 362] on div at bounding box center [664, 361] width 13 height 13
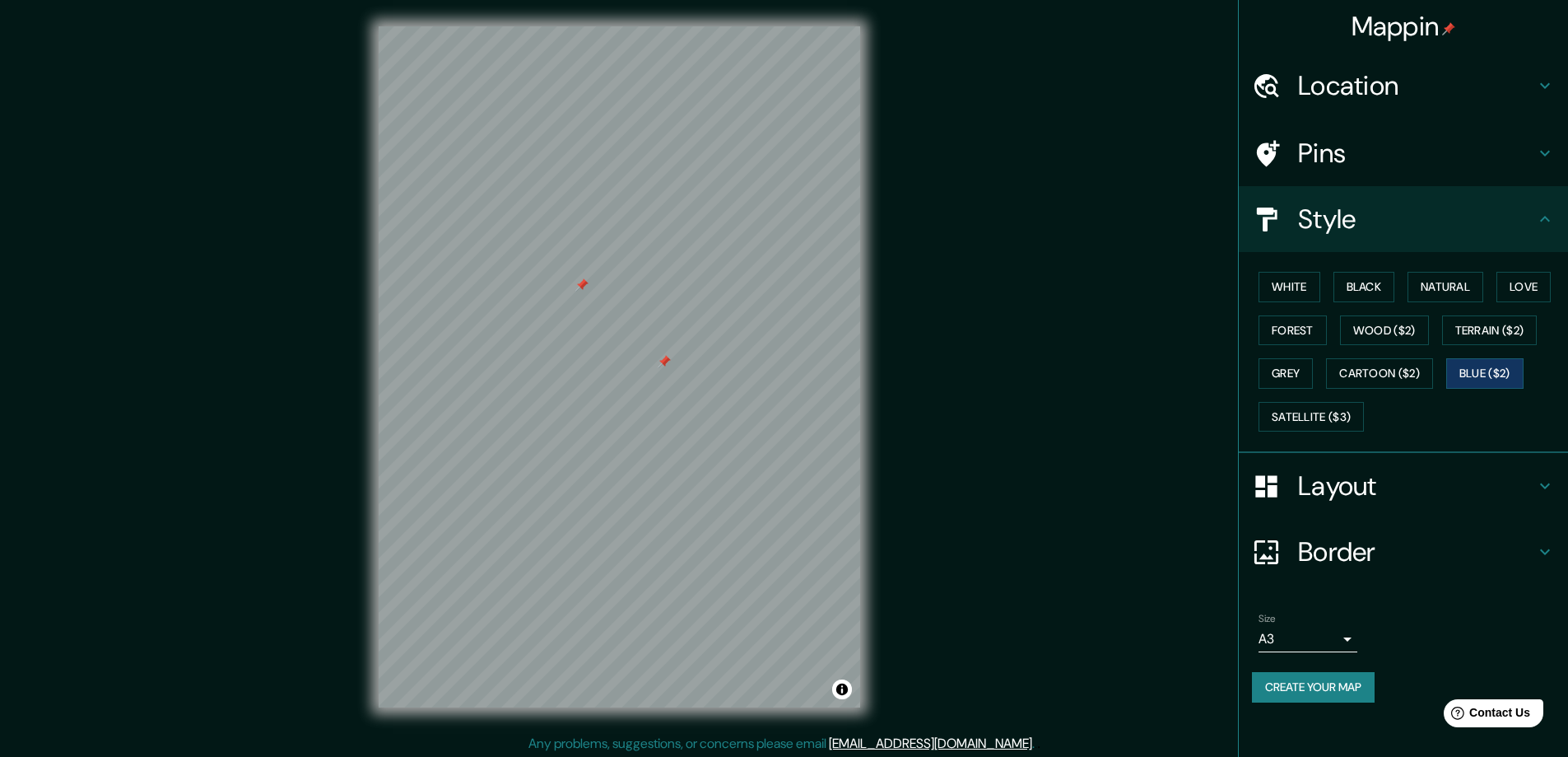
click at [664, 359] on div at bounding box center [664, 361] width 13 height 13
click at [583, 284] on div at bounding box center [582, 285] width 13 height 13
click at [1421, 488] on h4 "Layout" at bounding box center [1416, 486] width 237 height 33
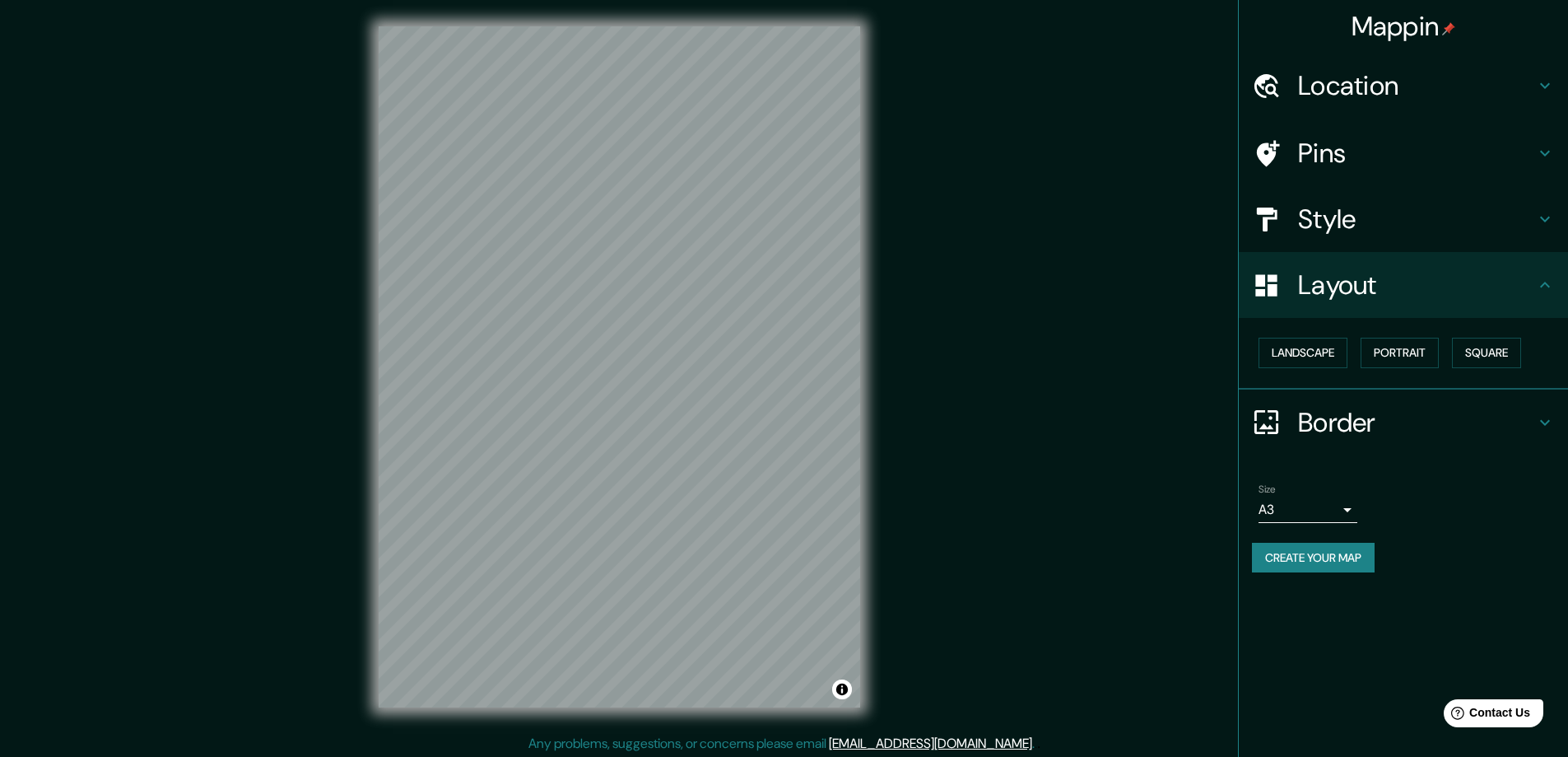
click at [1404, 283] on h4 "Layout" at bounding box center [1416, 285] width 237 height 33
click at [1401, 233] on h4 "Style" at bounding box center [1416, 219] width 237 height 33
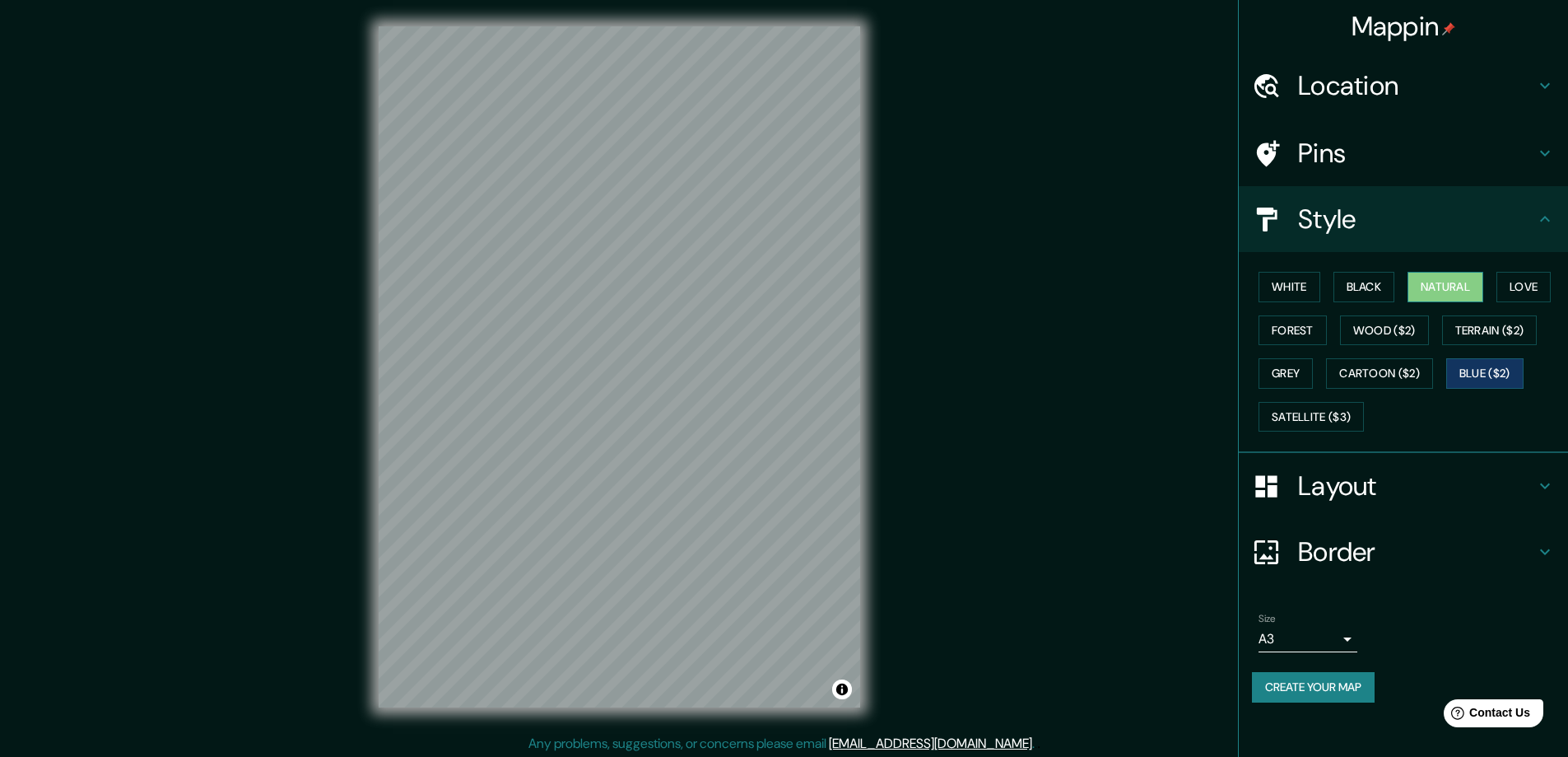
click at [1450, 293] on button "Natural" at bounding box center [1445, 287] width 76 height 30
click at [1521, 286] on button "Love" at bounding box center [1523, 287] width 54 height 30
click at [1374, 286] on button "Black" at bounding box center [1363, 287] width 62 height 30
click at [1310, 289] on button "White" at bounding box center [1289, 287] width 62 height 30
click at [1416, 289] on button "Natural" at bounding box center [1445, 287] width 76 height 30
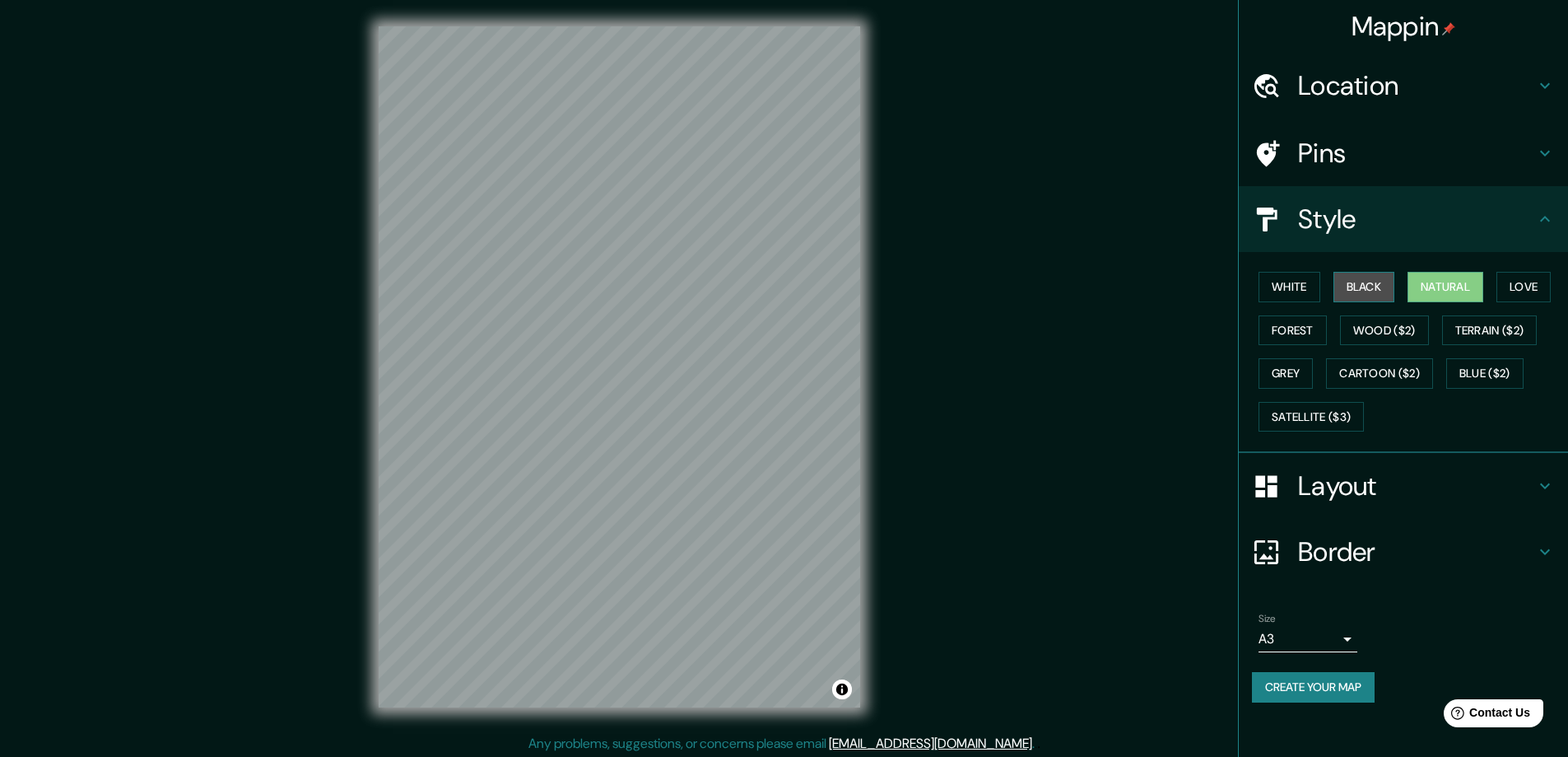
click at [1365, 289] on button "Black" at bounding box center [1363, 287] width 62 height 30
drag, startPoint x: 892, startPoint y: 289, endPoint x: 1054, endPoint y: 302, distance: 162.5
click at [1054, 302] on div "Mappin Location [GEOGRAPHIC_DATA], [GEOGRAPHIC_DATA], [GEOGRAPHIC_DATA] Pins St…" at bounding box center [784, 380] width 1568 height 760
click at [1515, 383] on button "Blue ($2)" at bounding box center [1485, 373] width 77 height 30
